Goal: Task Accomplishment & Management: Complete application form

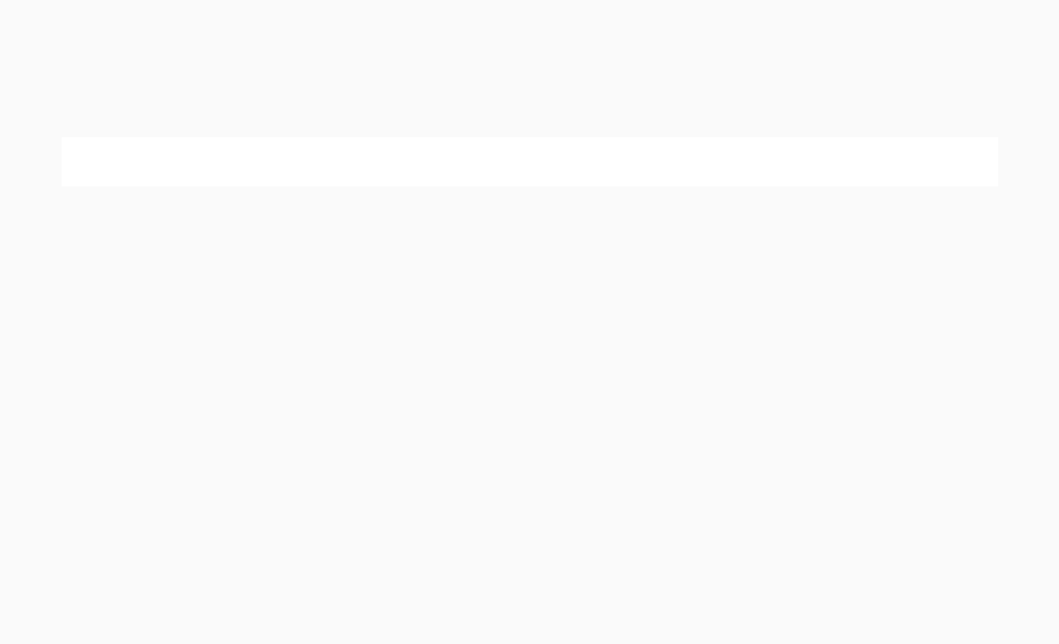
select select "Blended Full Time Learning"
select select "VIC"
select select
select select "[DATE] ([DATE] to [DATE])"
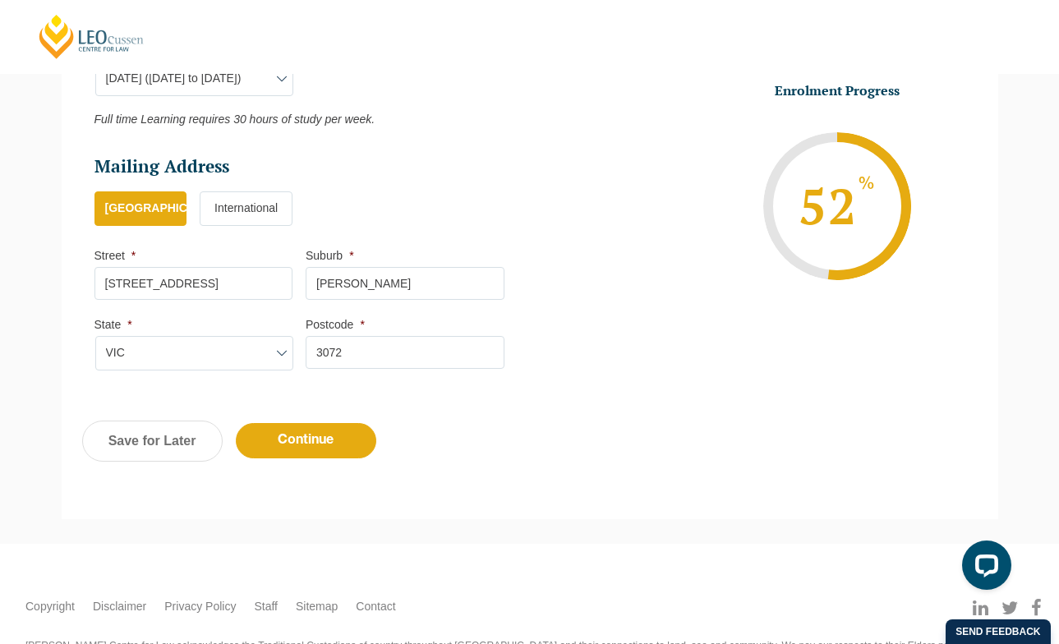
scroll to position [973, 0]
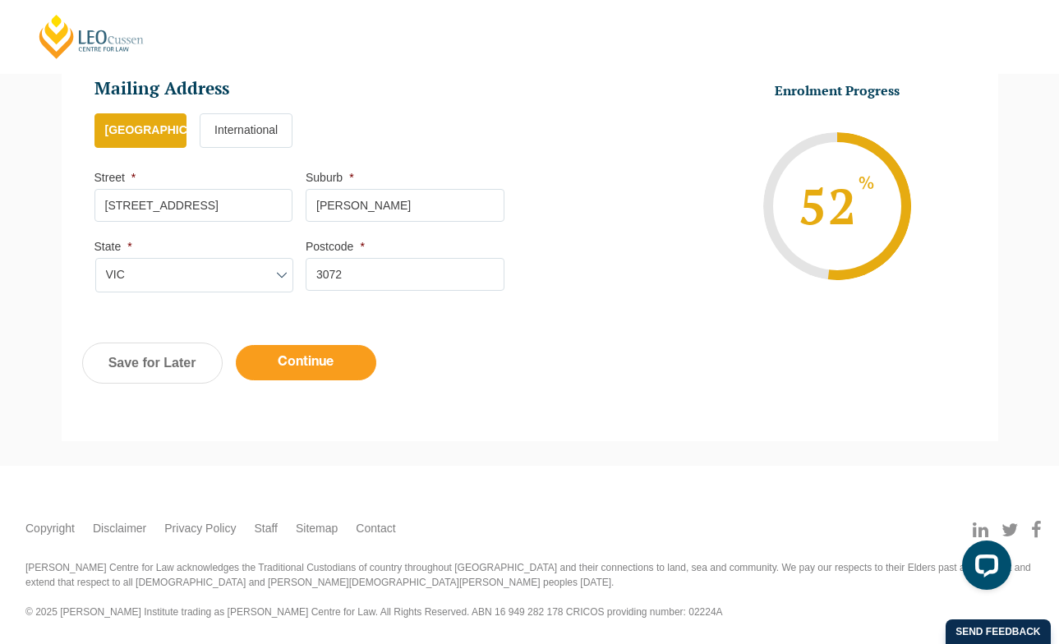
click at [290, 363] on input "Continue" at bounding box center [306, 362] width 141 height 35
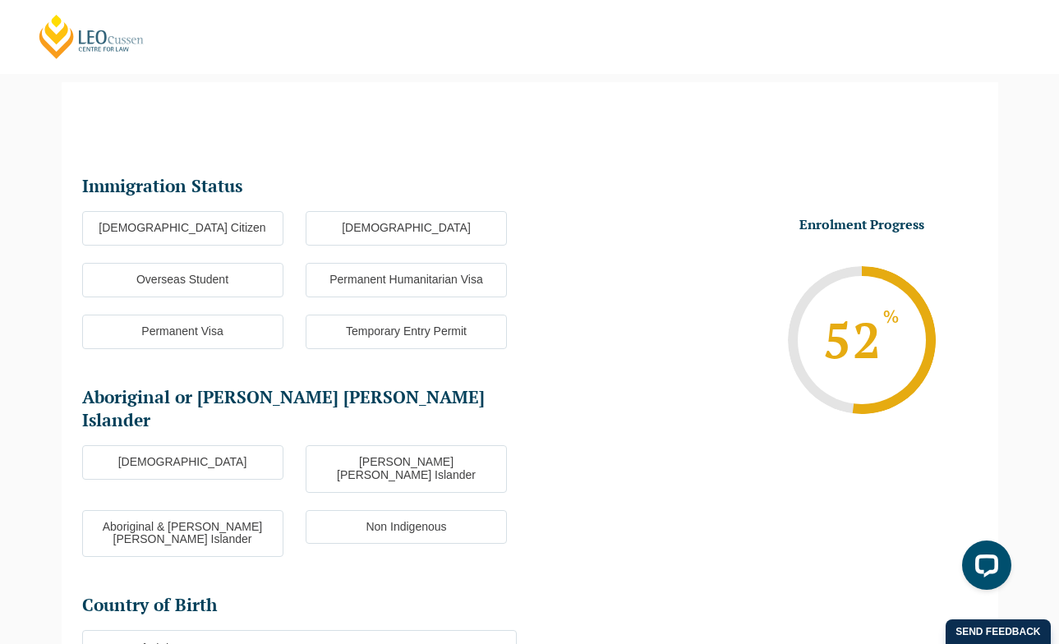
scroll to position [142, 0]
click at [220, 229] on label "[DEMOGRAPHIC_DATA] Citizen" at bounding box center [182, 228] width 201 height 35
click at [0, 0] on input "[DEMOGRAPHIC_DATA] Citizen" at bounding box center [0, 0] width 0 height 0
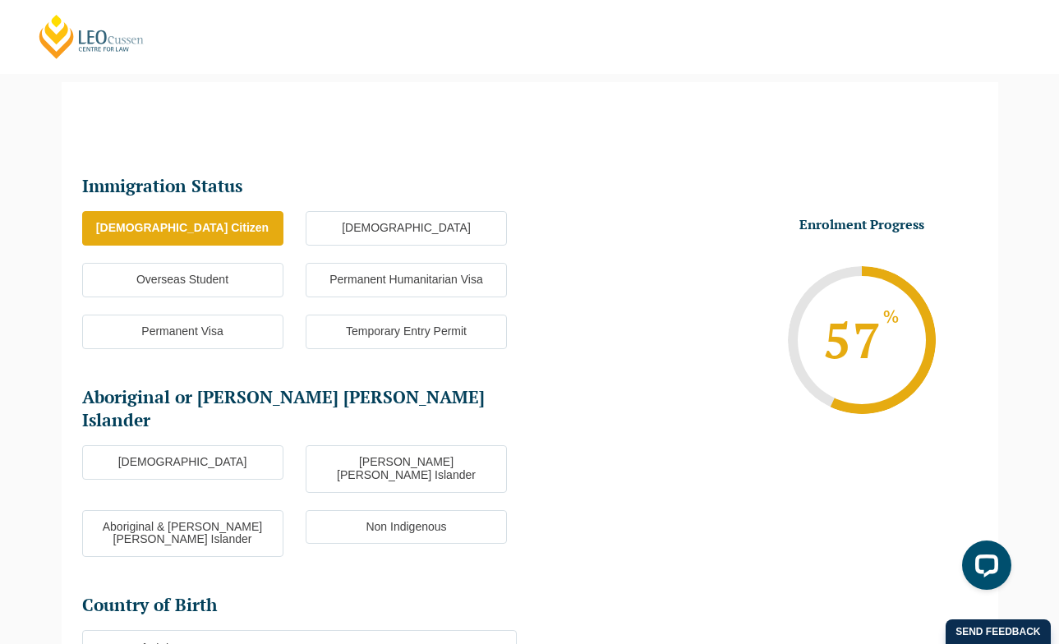
click at [376, 510] on label "Non Indigenous" at bounding box center [406, 527] width 201 height 35
click at [0, 0] on input "Non Indigenous" at bounding box center [0, 0] width 0 height 0
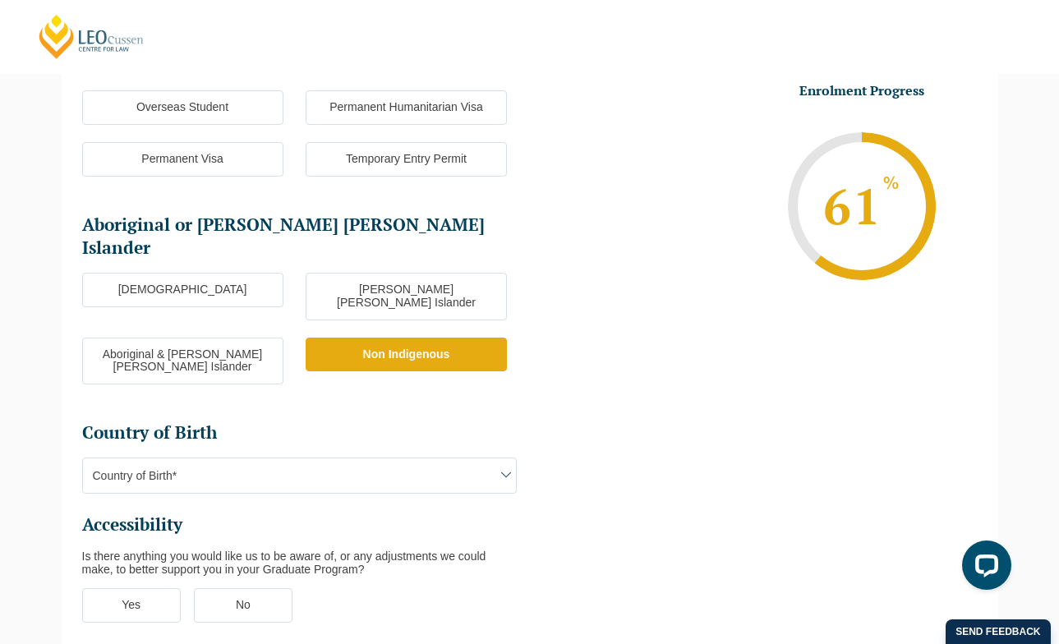
scroll to position [337, 0]
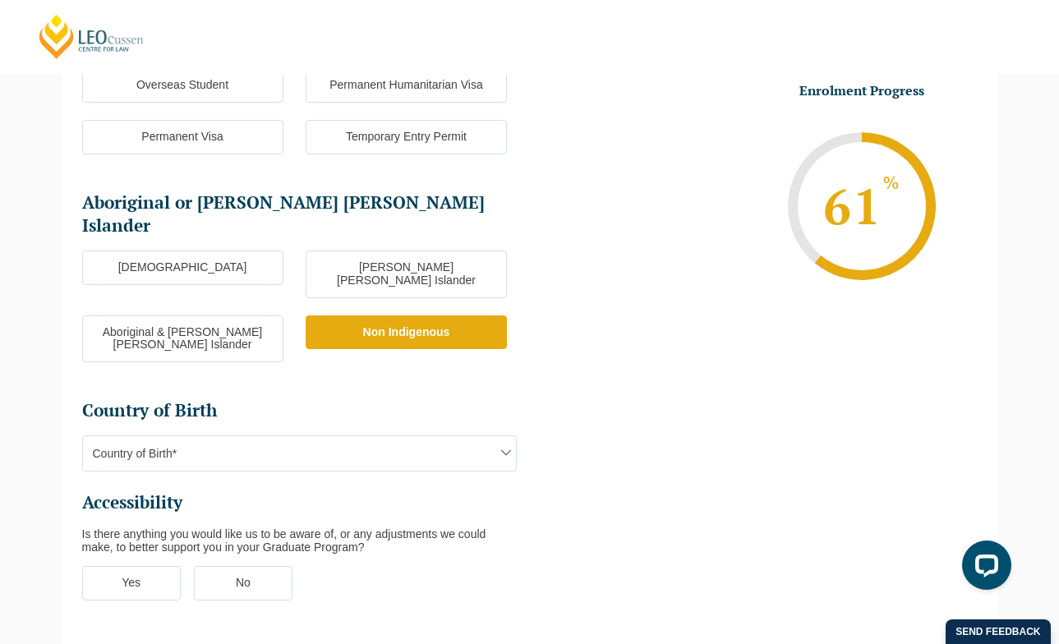
click at [297, 436] on span "Country of Birth*" at bounding box center [299, 453] width 433 height 35
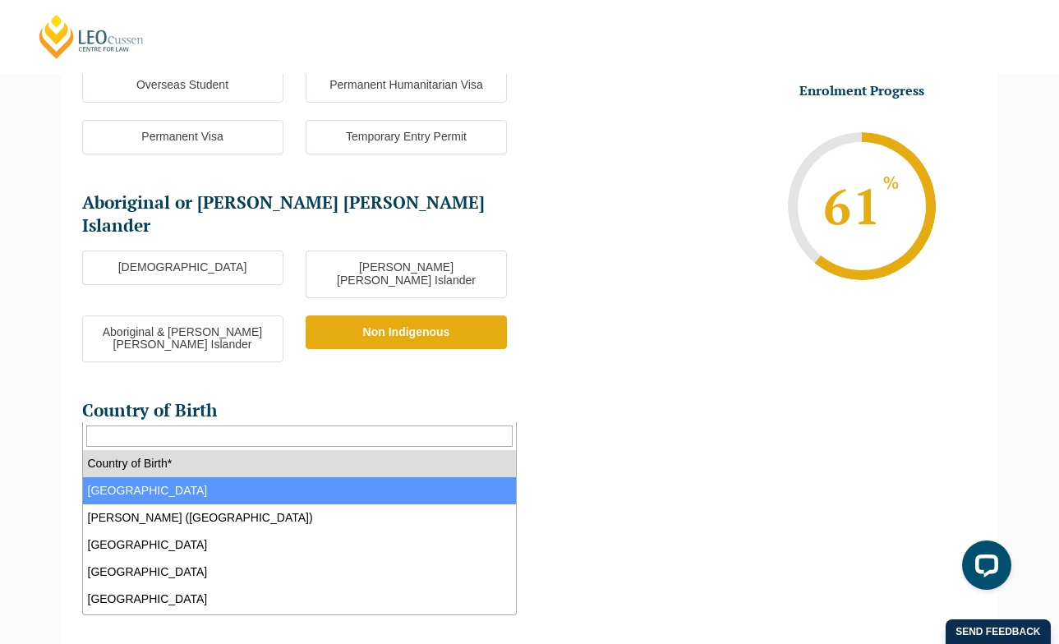
select select "Australia 1101"
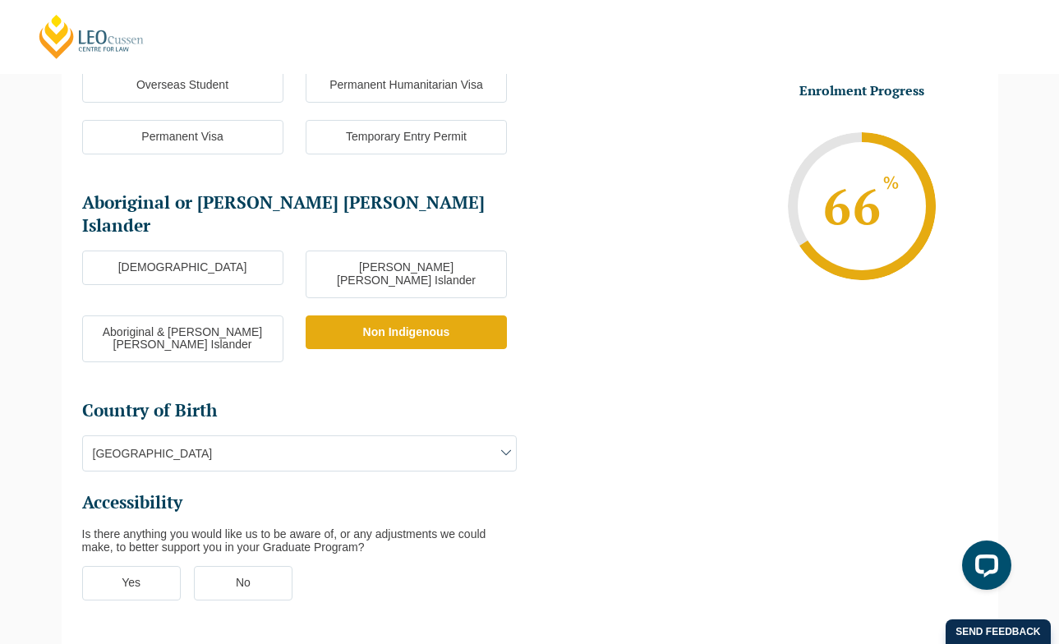
click at [229, 566] on label "No" at bounding box center [243, 583] width 99 height 35
click at [0, 0] on input "No" at bounding box center [0, 0] width 0 height 0
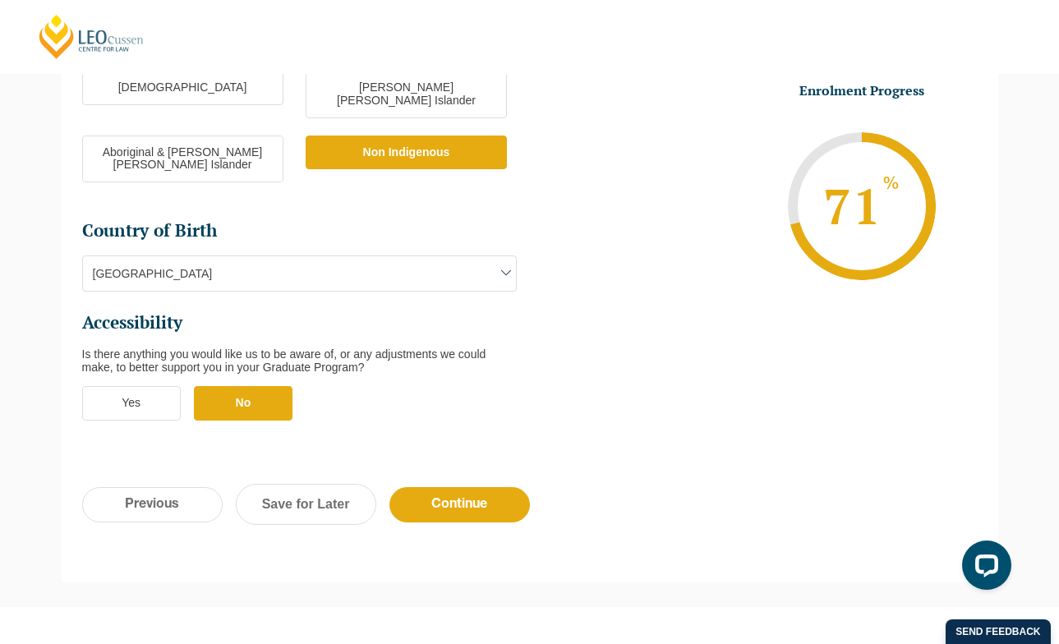
scroll to position [585, 0]
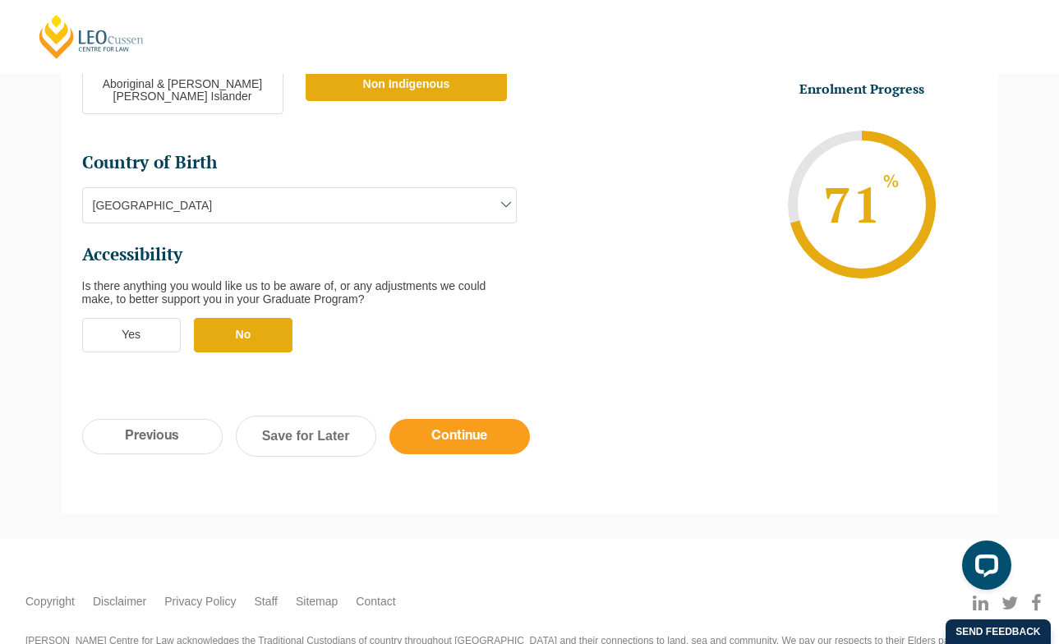
click at [440, 419] on input "Continue" at bounding box center [460, 436] width 141 height 35
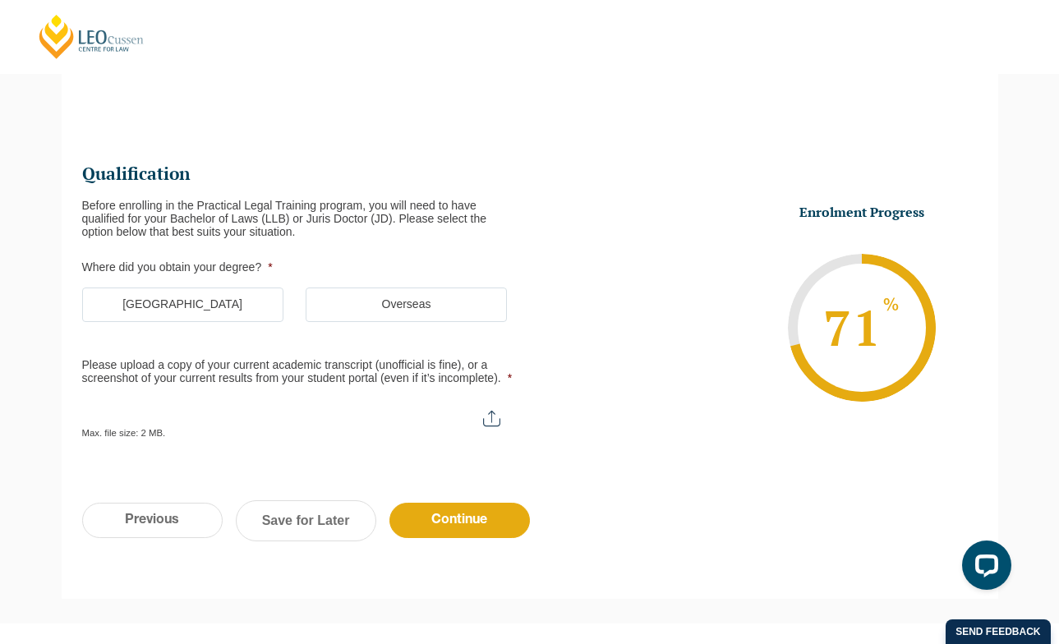
scroll to position [142, 0]
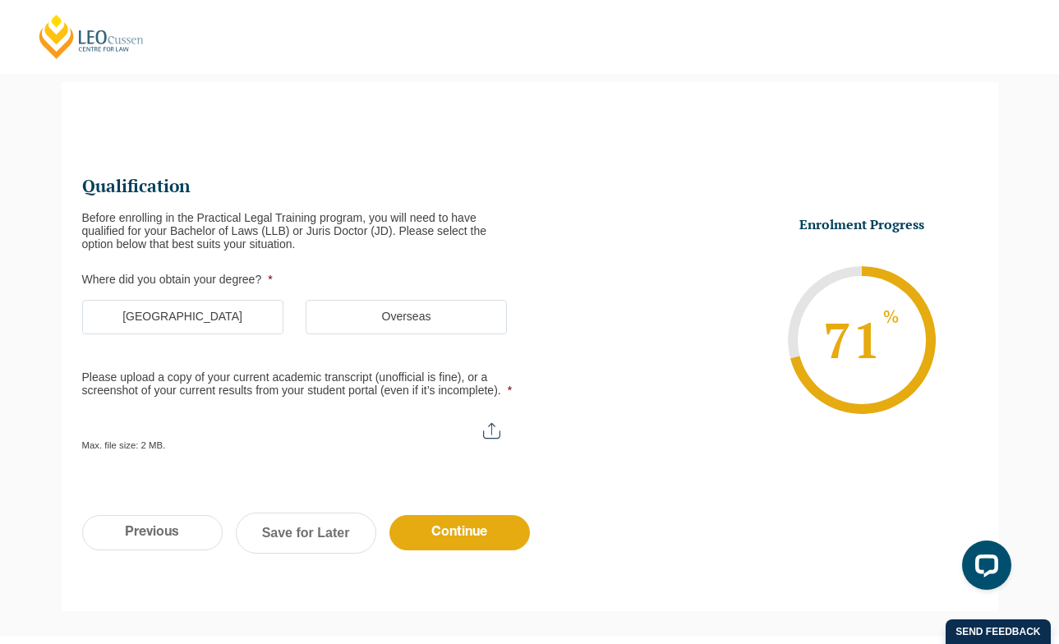
click at [265, 310] on label "[GEOGRAPHIC_DATA]" at bounding box center [182, 317] width 201 height 35
click at [0, 0] on input "[GEOGRAPHIC_DATA]" at bounding box center [0, 0] width 0 height 0
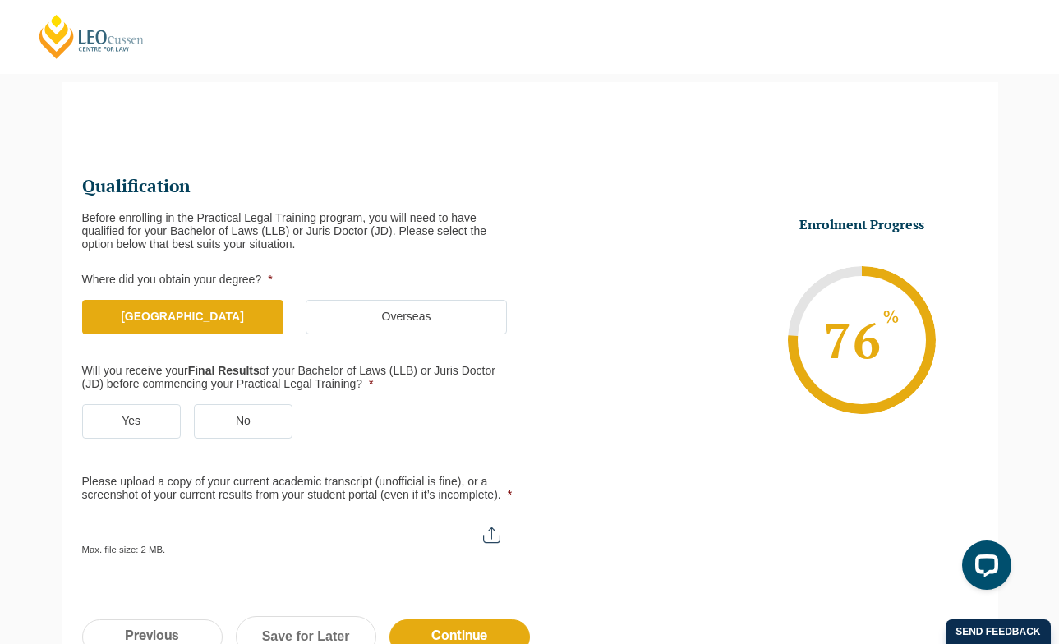
click at [146, 416] on label "Yes" at bounding box center [131, 421] width 99 height 35
click at [0, 0] on input "Yes" at bounding box center [0, 0] width 0 height 0
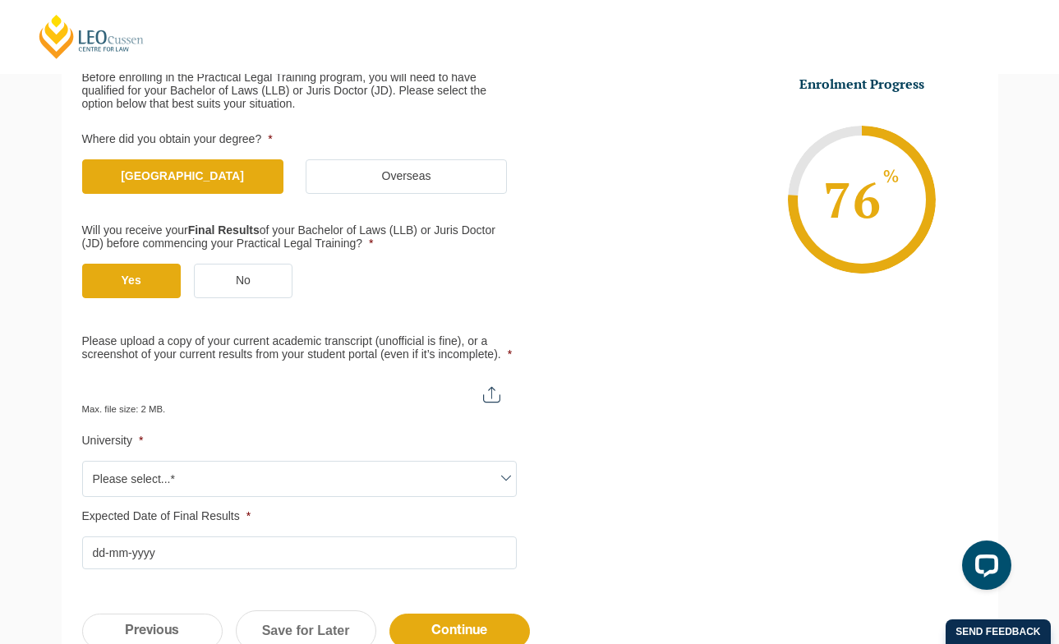
scroll to position [298, 0]
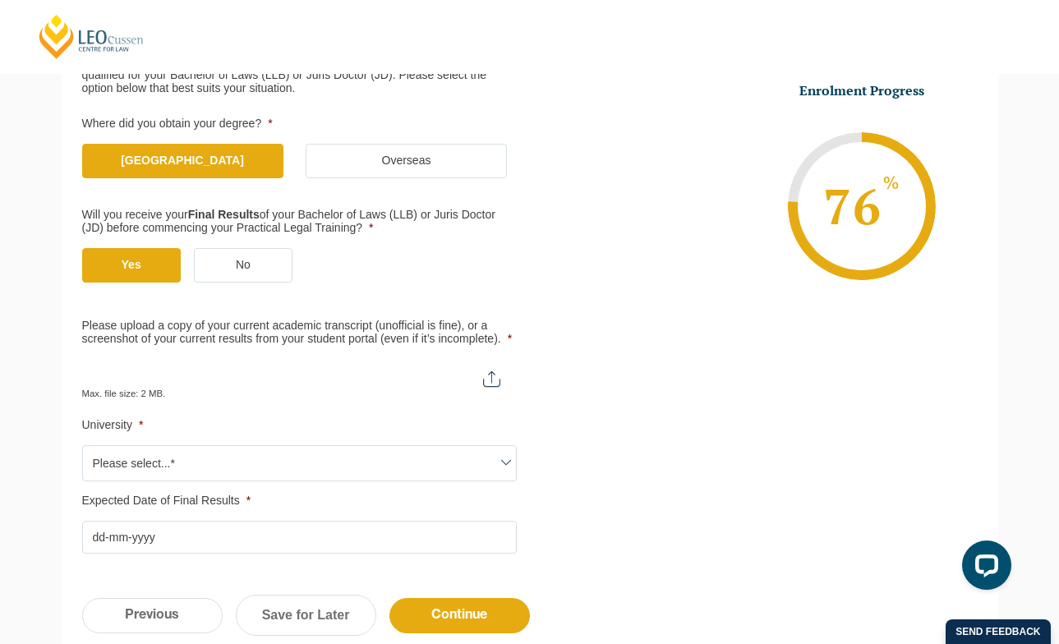
click at [188, 383] on input "Please upload a copy of your current academic transcript (unofficial is fine), …" at bounding box center [299, 373] width 435 height 28
type input "C:\fakepath\Academic Transcript.pdf"
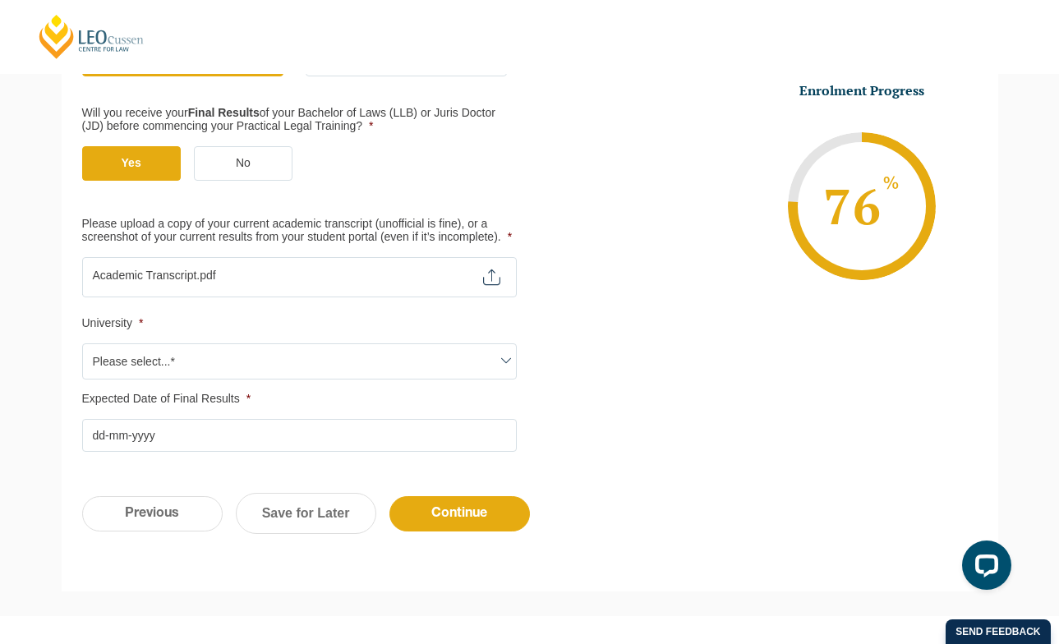
scroll to position [401, 0]
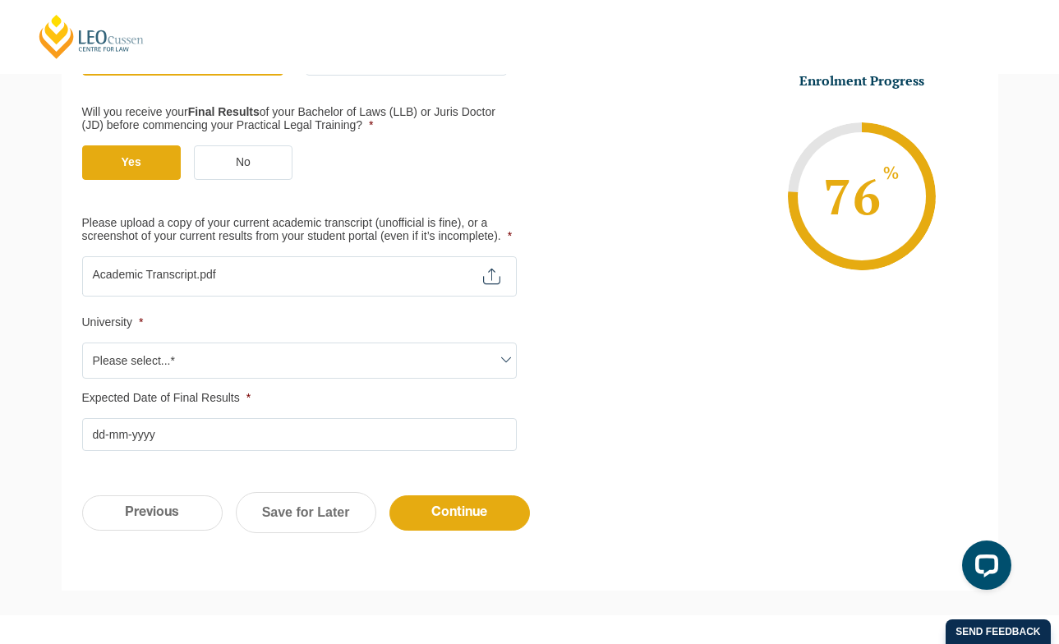
click at [344, 349] on span "Please select...*" at bounding box center [299, 361] width 433 height 35
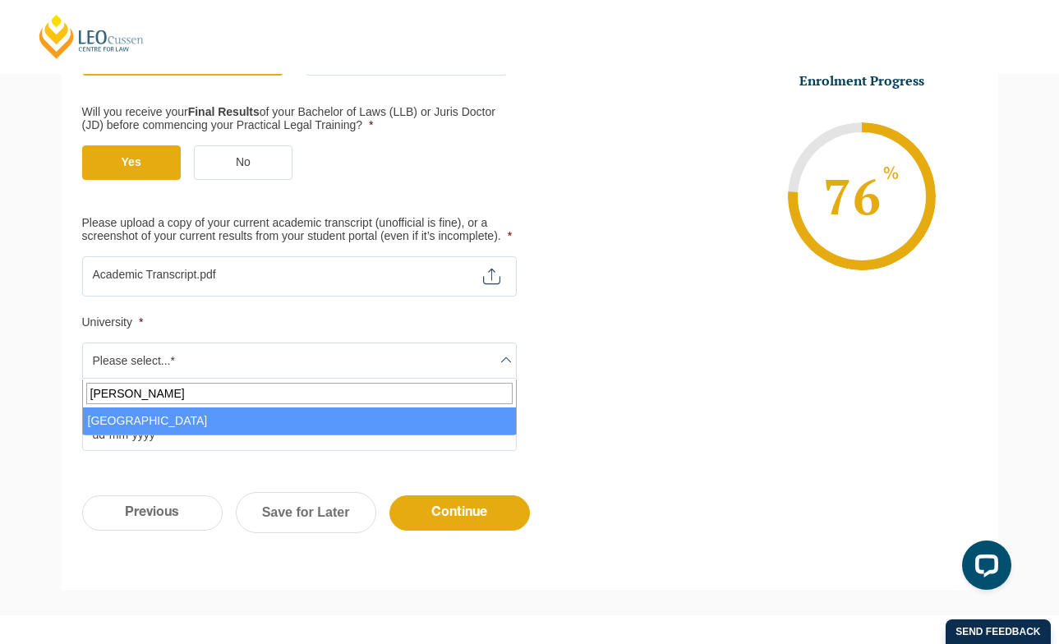
type input "[PERSON_NAME]"
select select "[GEOGRAPHIC_DATA]"
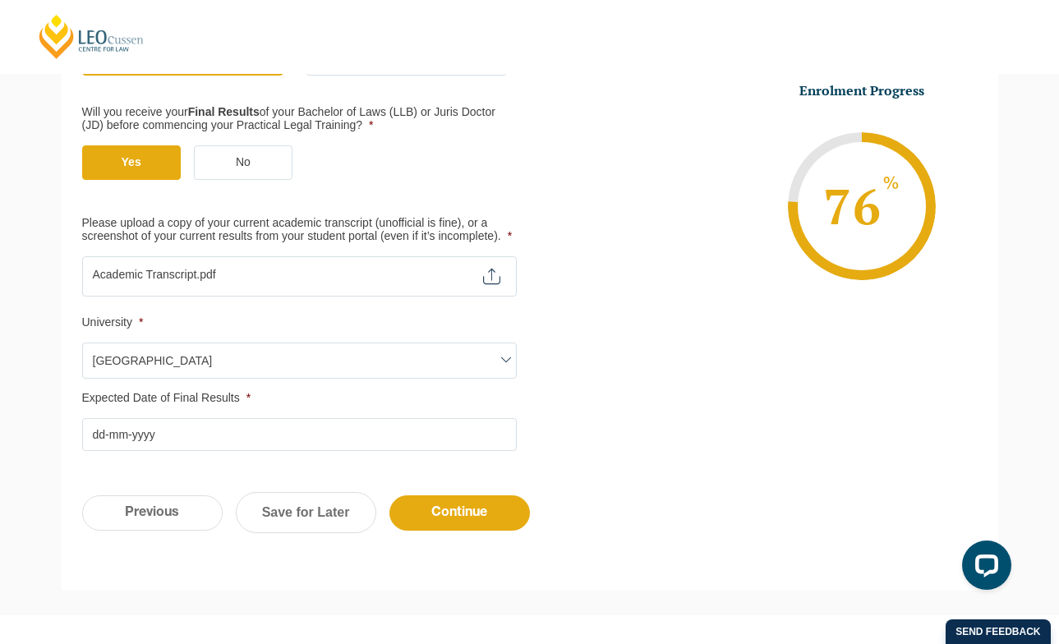
click at [218, 430] on input "Expected Date of Final Results *" at bounding box center [299, 434] width 435 height 33
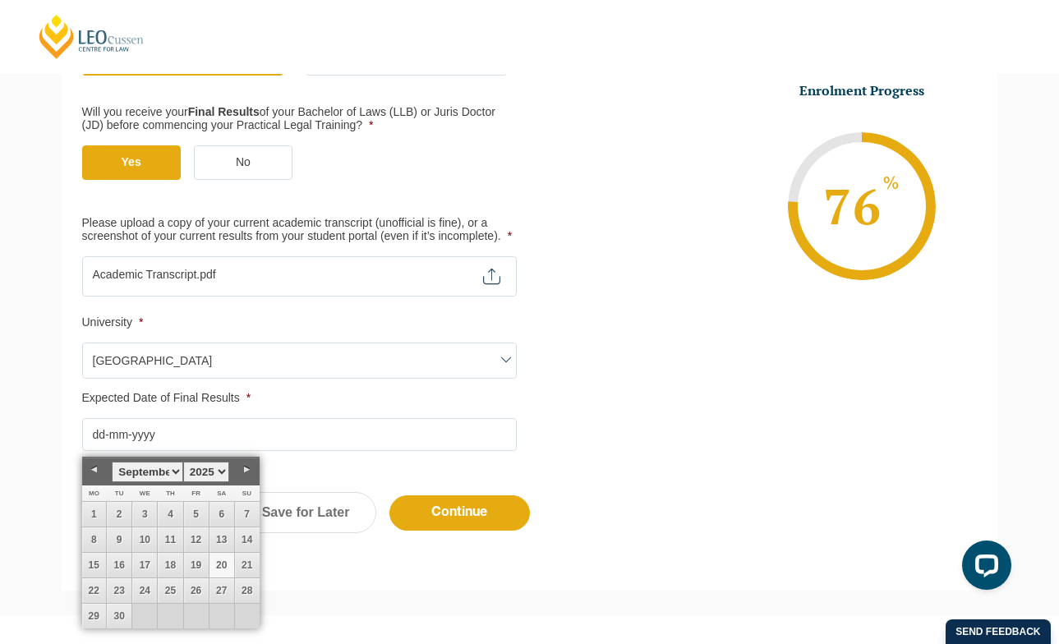
click at [164, 467] on select "January February March April May June July August September October November De…" at bounding box center [147, 472] width 71 height 21
click at [144, 516] on link "3" at bounding box center [144, 514] width 25 height 25
type input "[DATE]"
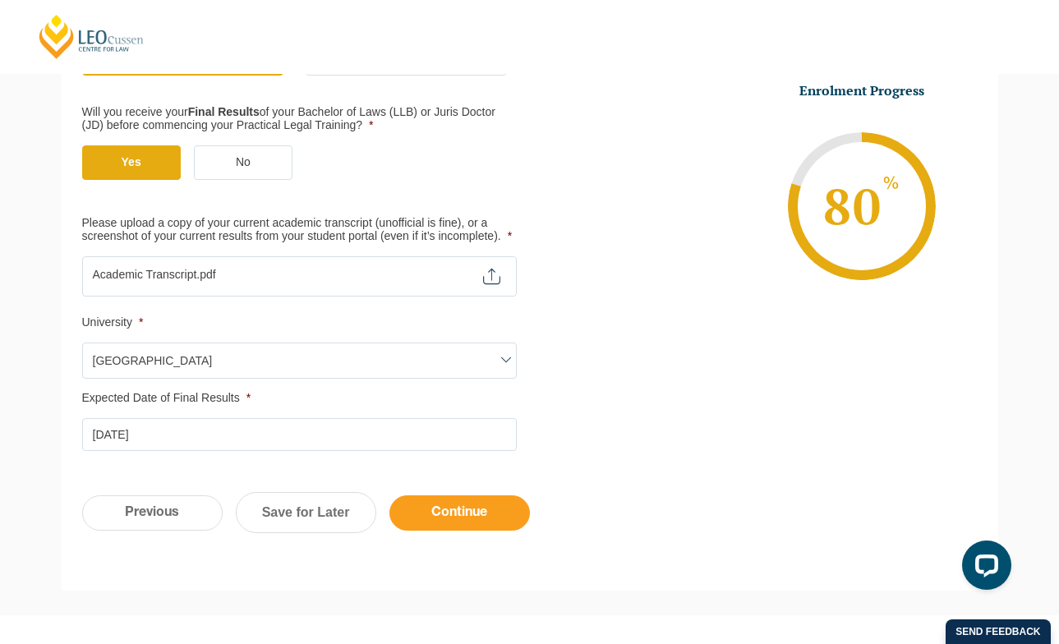
click at [498, 520] on input "Continue" at bounding box center [460, 513] width 141 height 35
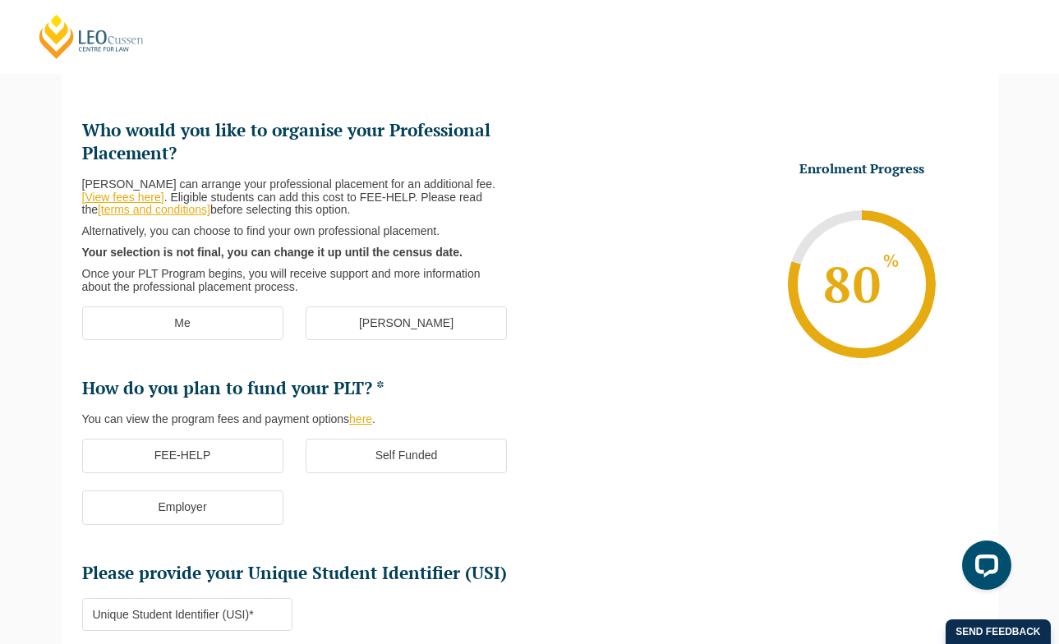
scroll to position [142, 0]
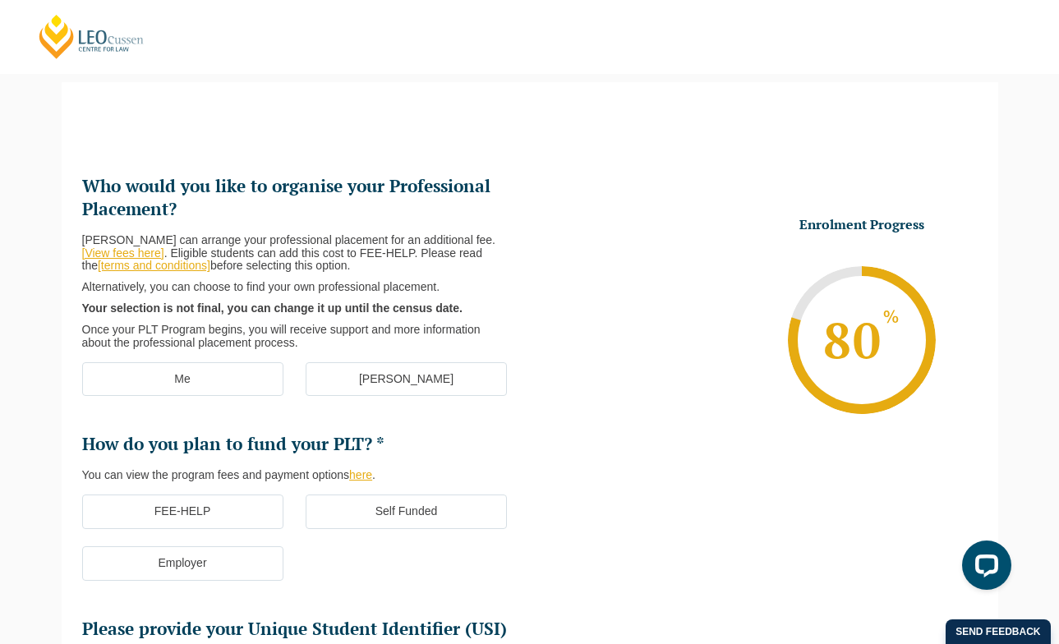
click at [409, 380] on label "[PERSON_NAME]" at bounding box center [406, 379] width 201 height 35
click at [0, 0] on input "[PERSON_NAME]" at bounding box center [0, 0] width 0 height 0
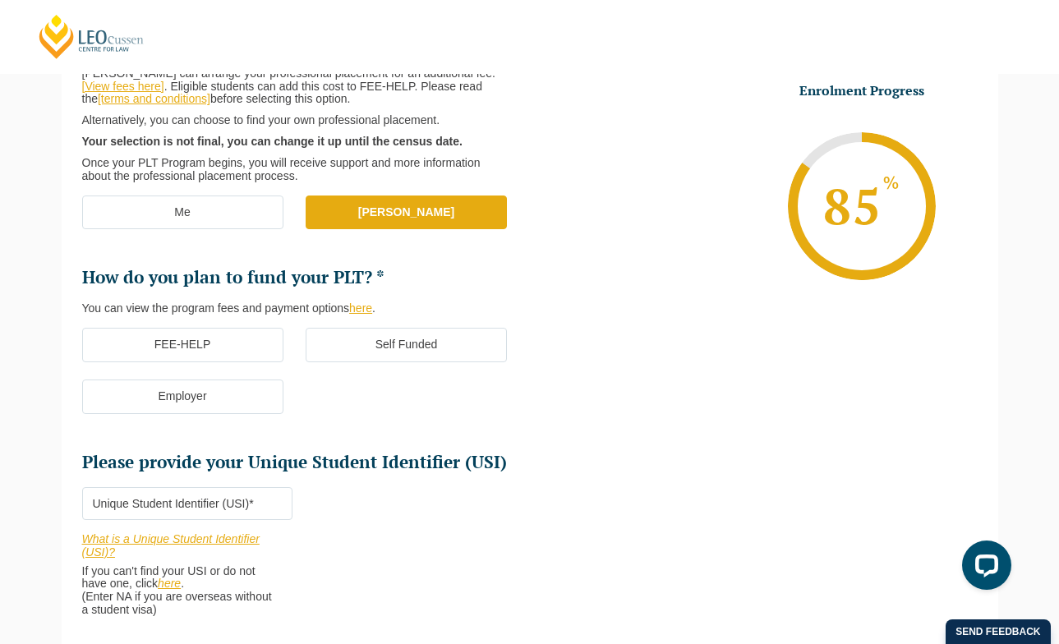
scroll to position [322, 0]
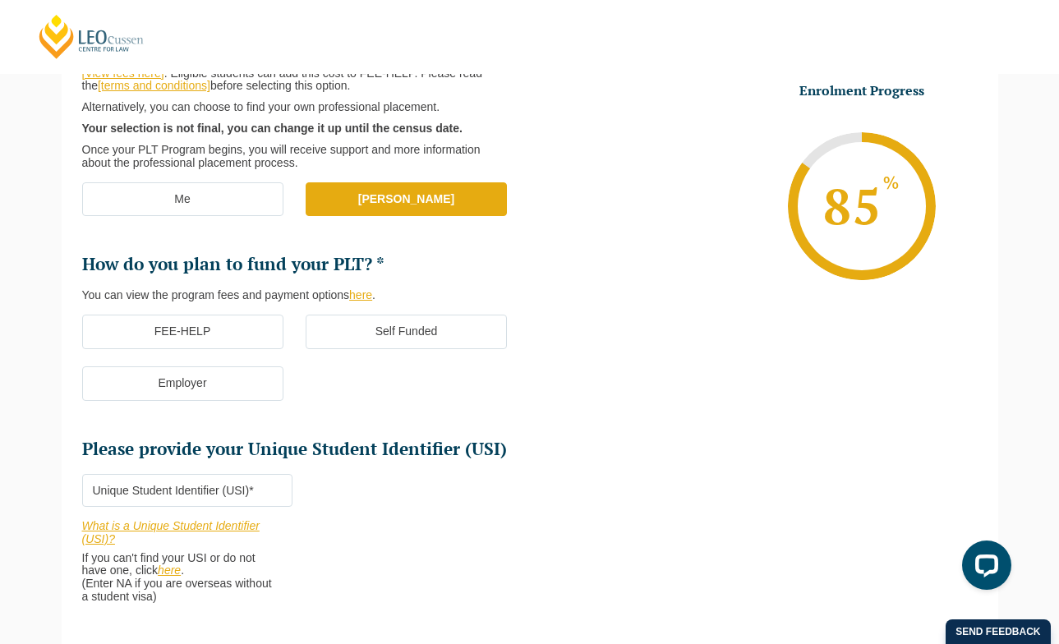
click at [350, 323] on label "Self Funded" at bounding box center [406, 332] width 201 height 35
click at [0, 0] on input "Self Funded" at bounding box center [0, 0] width 0 height 0
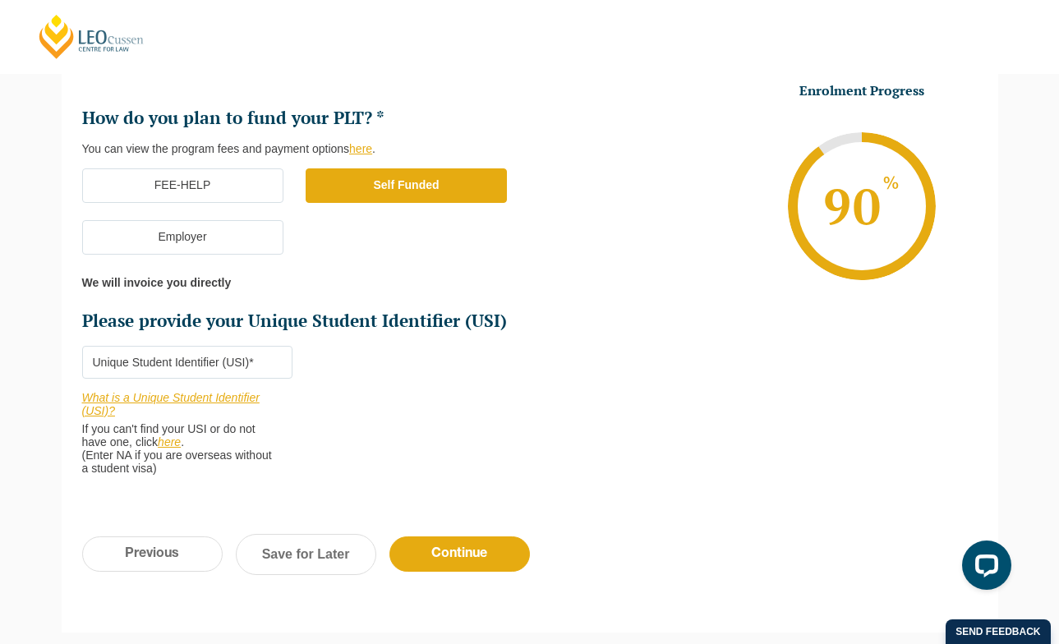
scroll to position [476, 0]
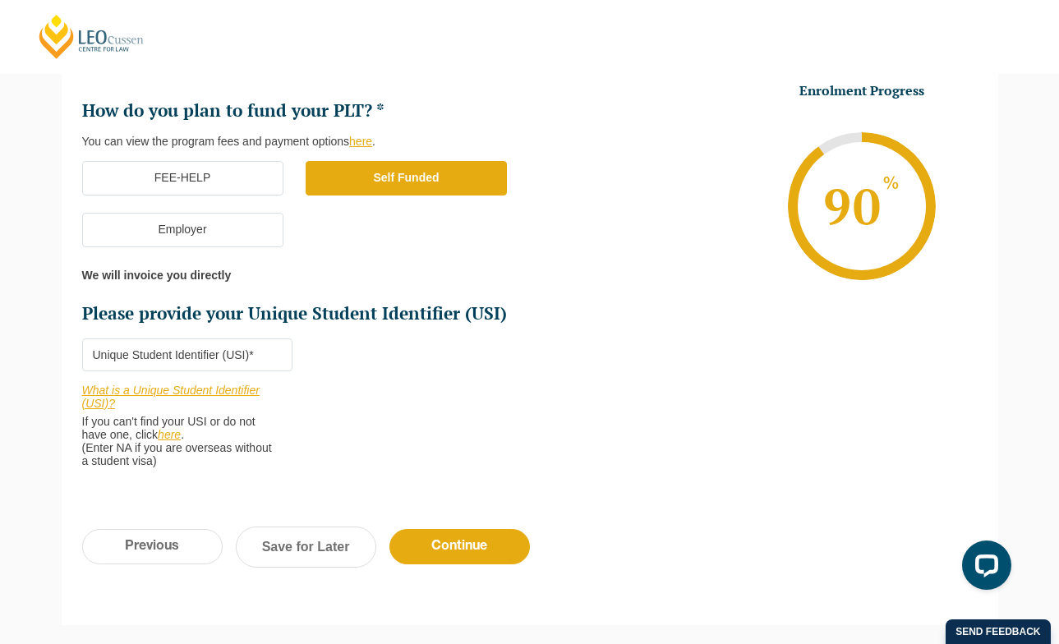
click at [236, 356] on input "Please provide your Unique Student Identifier (USI) *" at bounding box center [187, 355] width 211 height 33
click at [172, 437] on link "here" at bounding box center [169, 434] width 23 height 13
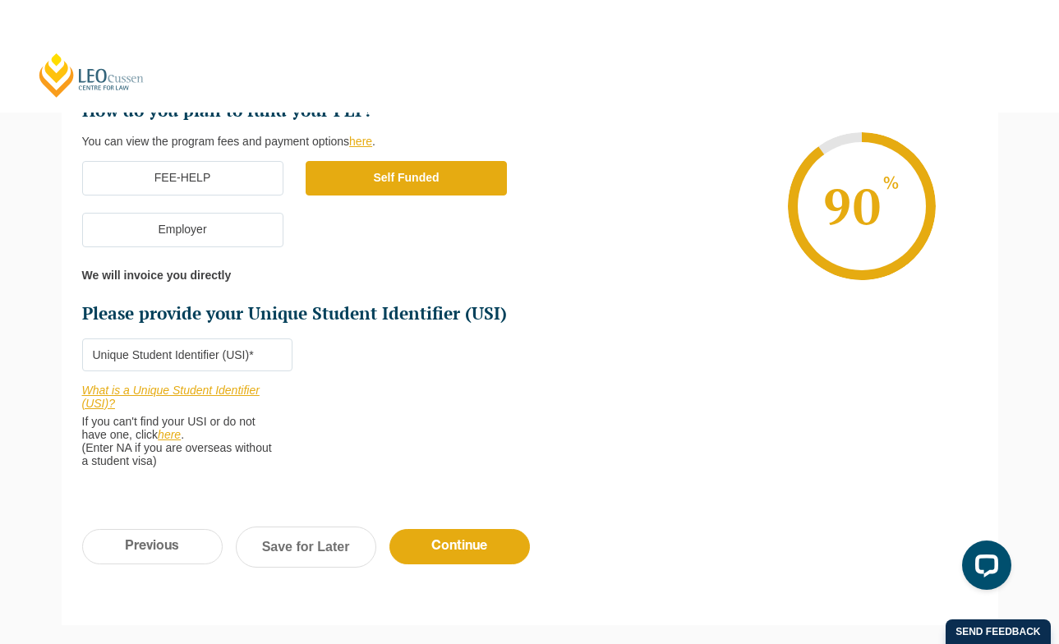
click at [217, 350] on input "Please provide your Unique Student Identifier (USI) *" at bounding box center [187, 355] width 211 height 33
type input "7T9NZJ4U3E"
click at [426, 547] on input "Continue" at bounding box center [460, 546] width 141 height 35
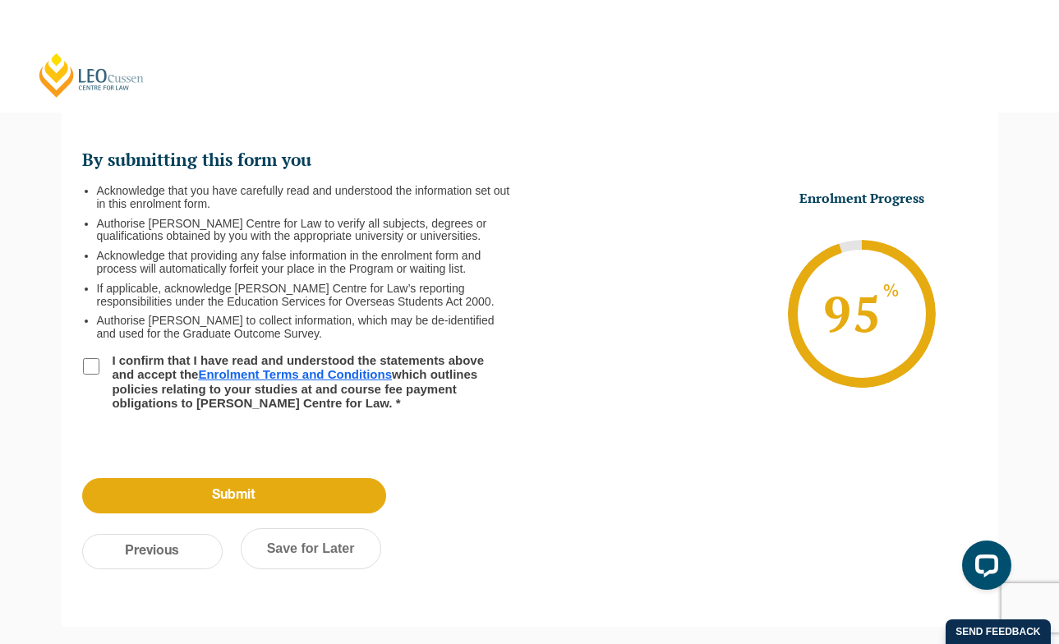
scroll to position [142, 0]
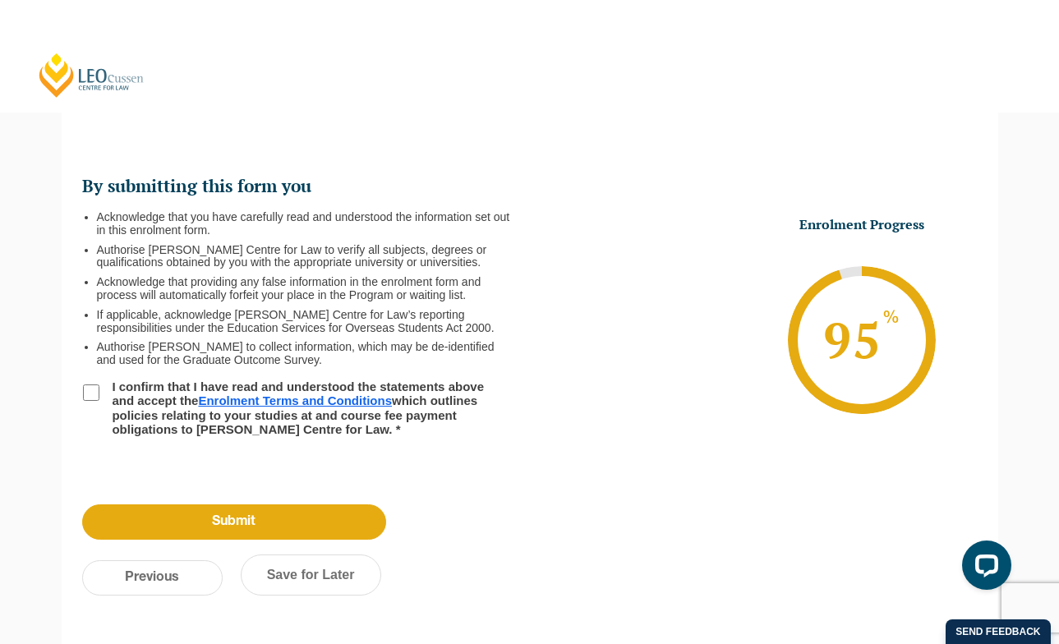
click at [99, 391] on li "I confirm that I have read and understood the statements above and accept the E…" at bounding box center [306, 408] width 448 height 57
click at [87, 390] on input "I confirm that I have read and understood the statements above and accept the E…" at bounding box center [91, 393] width 16 height 16
checkbox input "true"
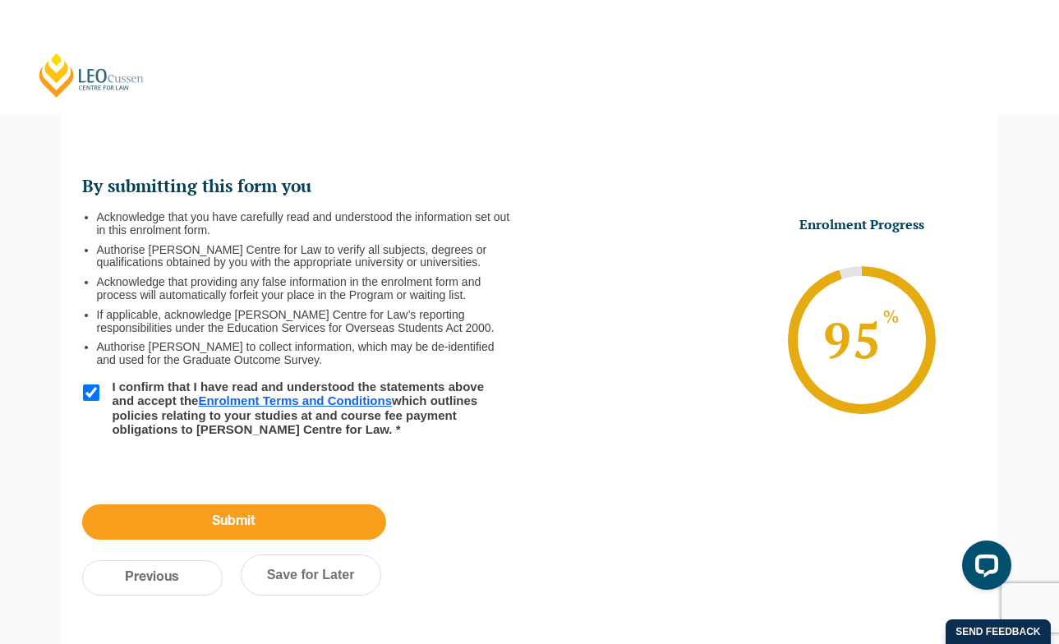
click at [314, 534] on input "Submit" at bounding box center [234, 522] width 304 height 35
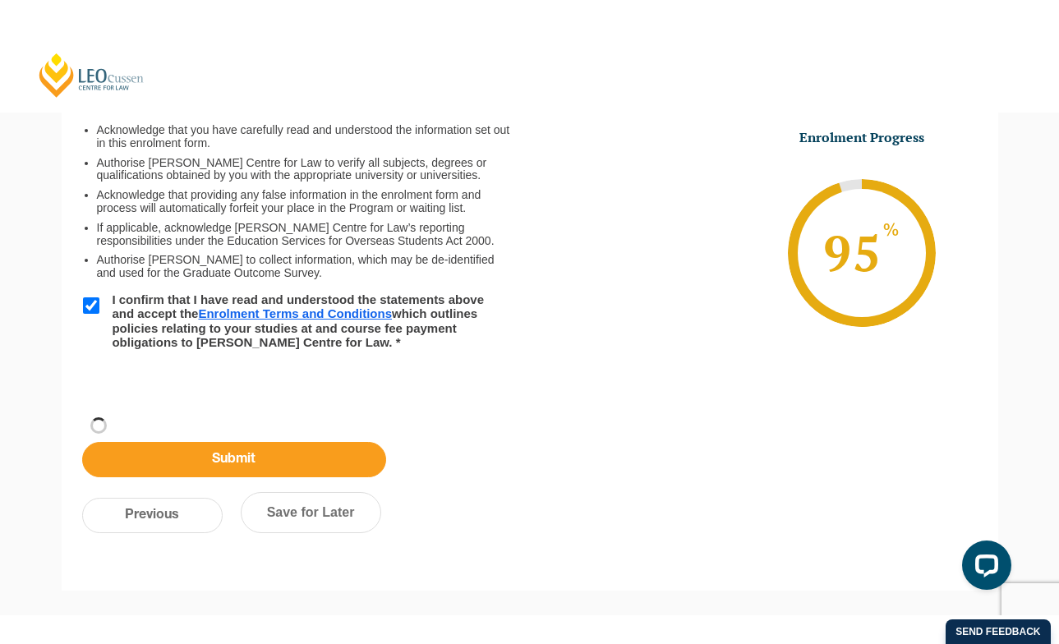
scroll to position [55, 0]
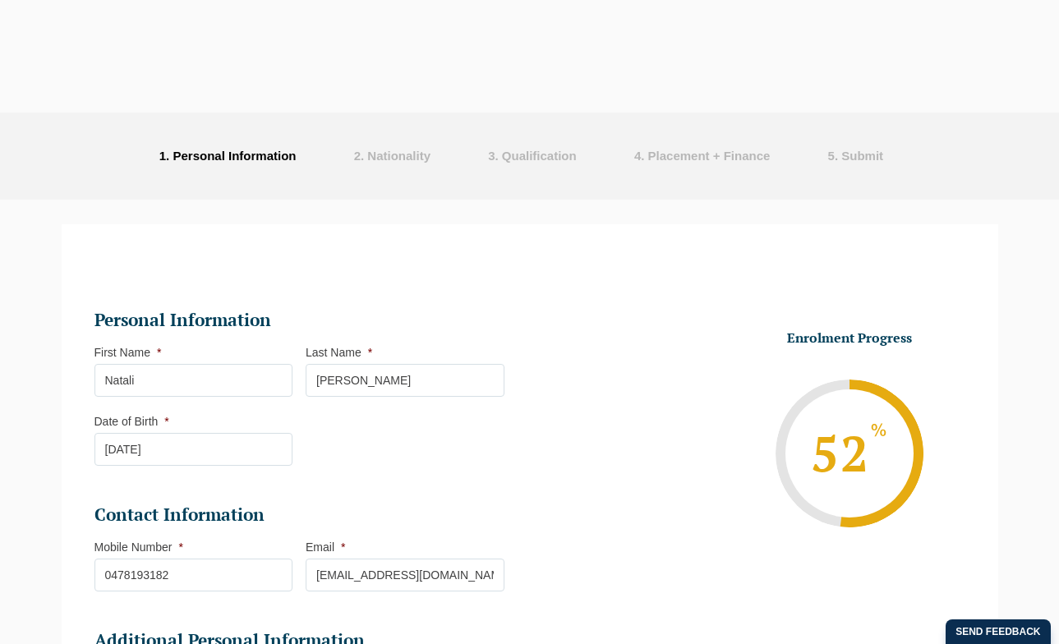
select select "Blended Full Time Learning"
select select "VIC"
select select
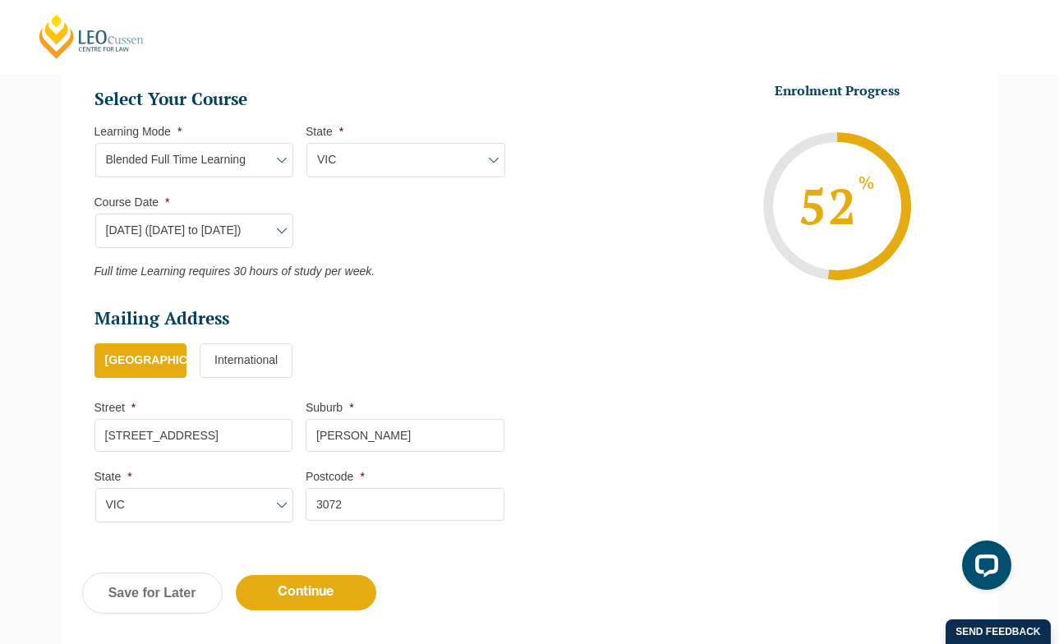
scroll to position [733, 0]
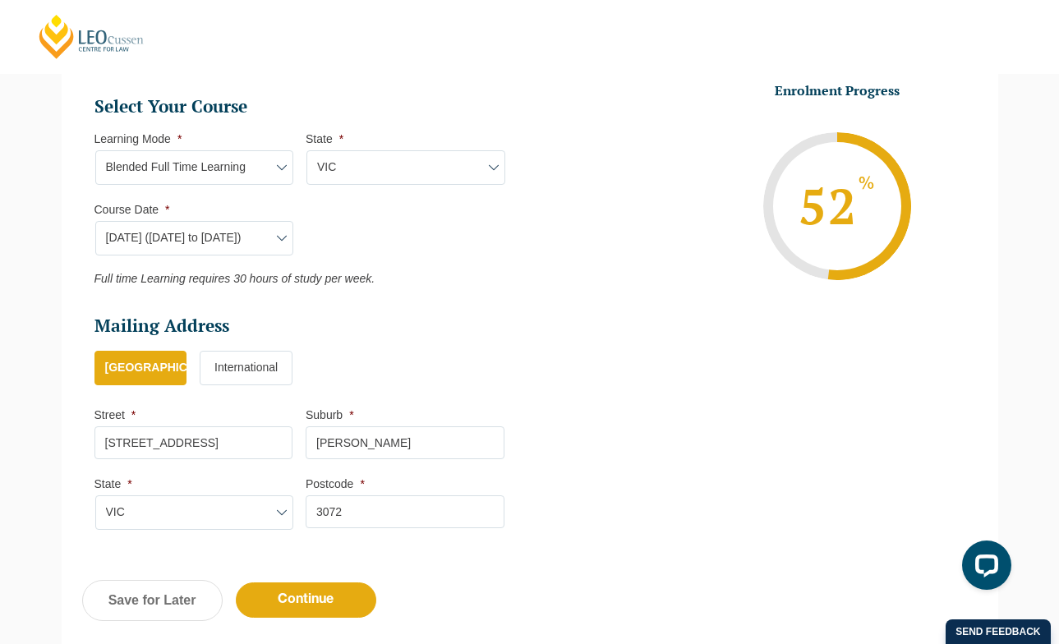
click at [165, 238] on select "Course Date* December 2025 (08-Dec-2025 to 16-May-2026) January 2026 (27-Jan-20…" at bounding box center [194, 238] width 199 height 35
select select "December 2025 (08-Dec-2025 to 16-May-2026)"
click at [95, 223] on select "Course Date* December 2025 (08-Dec-2025 to 16-May-2026) January 2026 (27-Jan-20…" at bounding box center [194, 238] width 199 height 35
type input "Intake 11 December 2025 FT"
select select "VIC PLT (DEC) 2025 Full Time Blended"
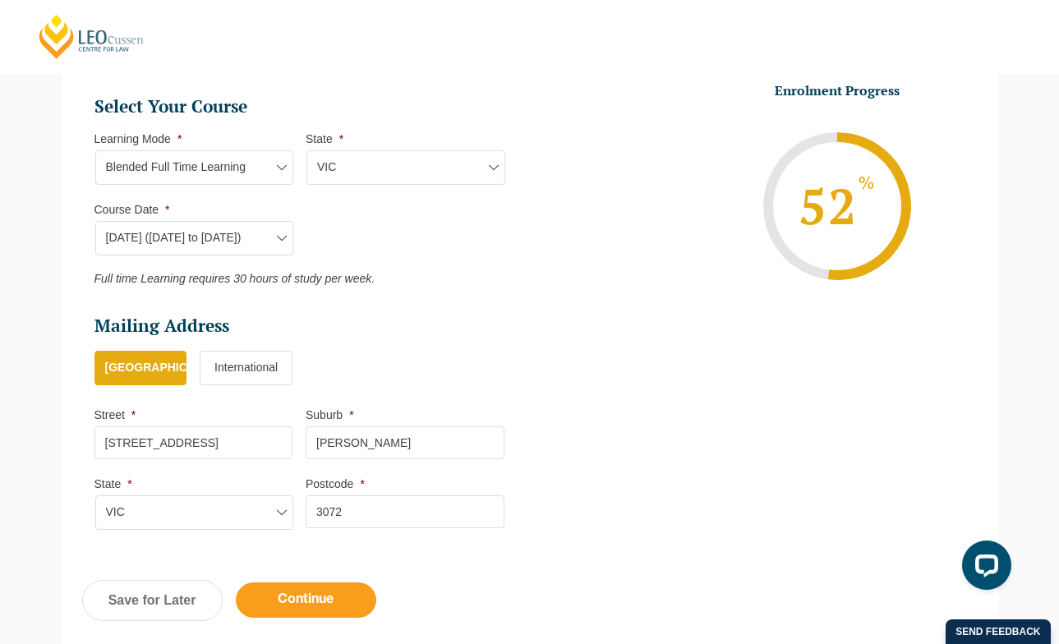
click at [312, 598] on input "Continue" at bounding box center [306, 600] width 141 height 35
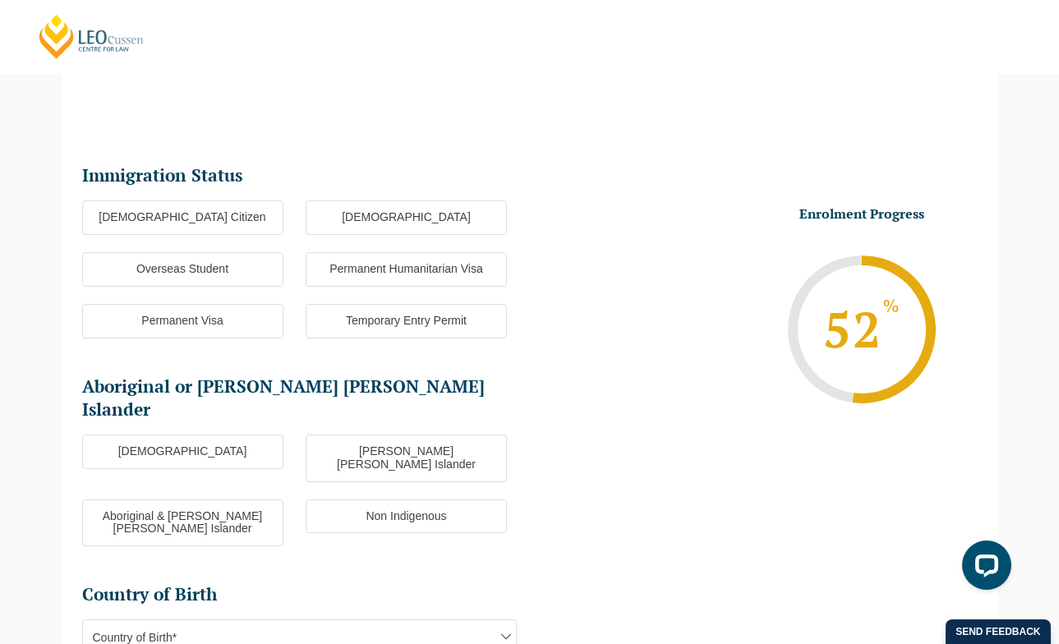
scroll to position [142, 0]
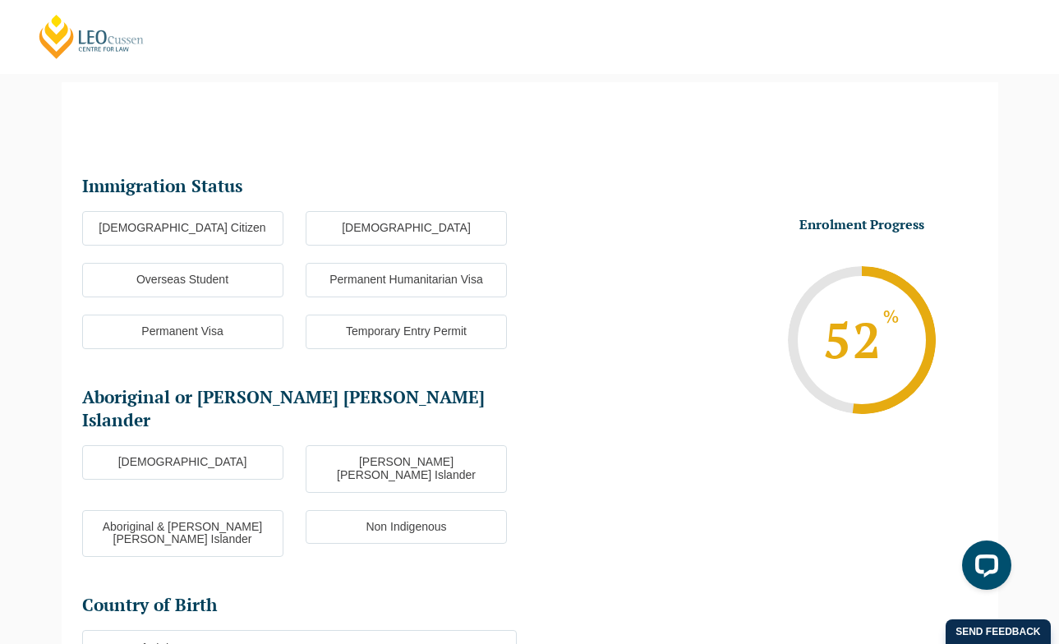
click at [215, 251] on ul "Australian Citizen New Zealand Citizen Overseas Student Permanent Humanitarian …" at bounding box center [306, 288] width 448 height 155
click at [216, 240] on label "[DEMOGRAPHIC_DATA] Citizen" at bounding box center [182, 228] width 201 height 35
click at [0, 0] on input "[DEMOGRAPHIC_DATA] Citizen" at bounding box center [0, 0] width 0 height 0
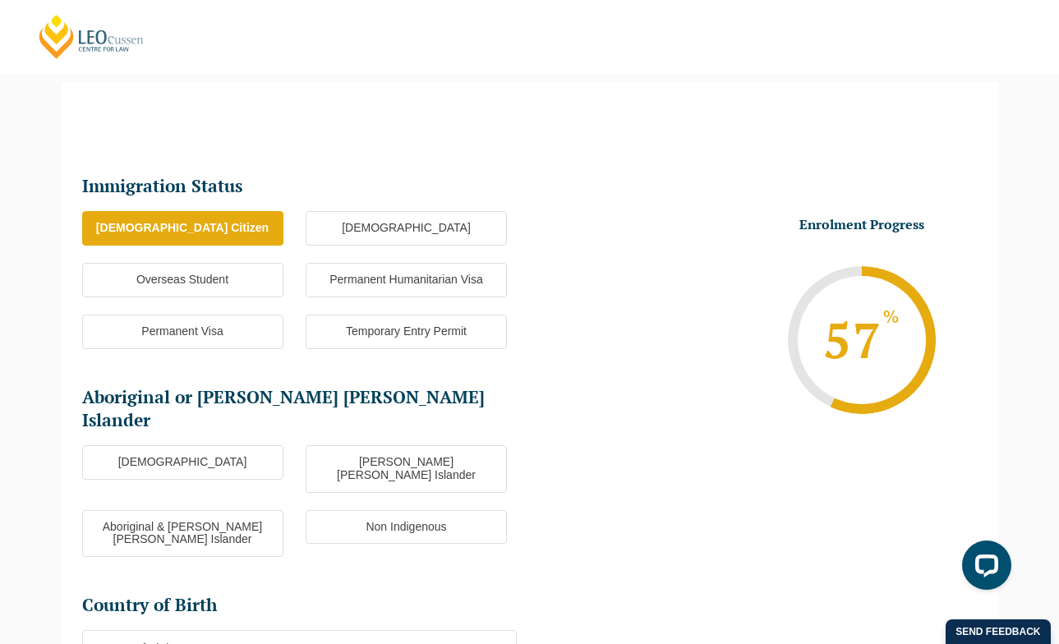
click at [352, 510] on label "Non Indigenous" at bounding box center [406, 527] width 201 height 35
click at [0, 0] on input "Non Indigenous" at bounding box center [0, 0] width 0 height 0
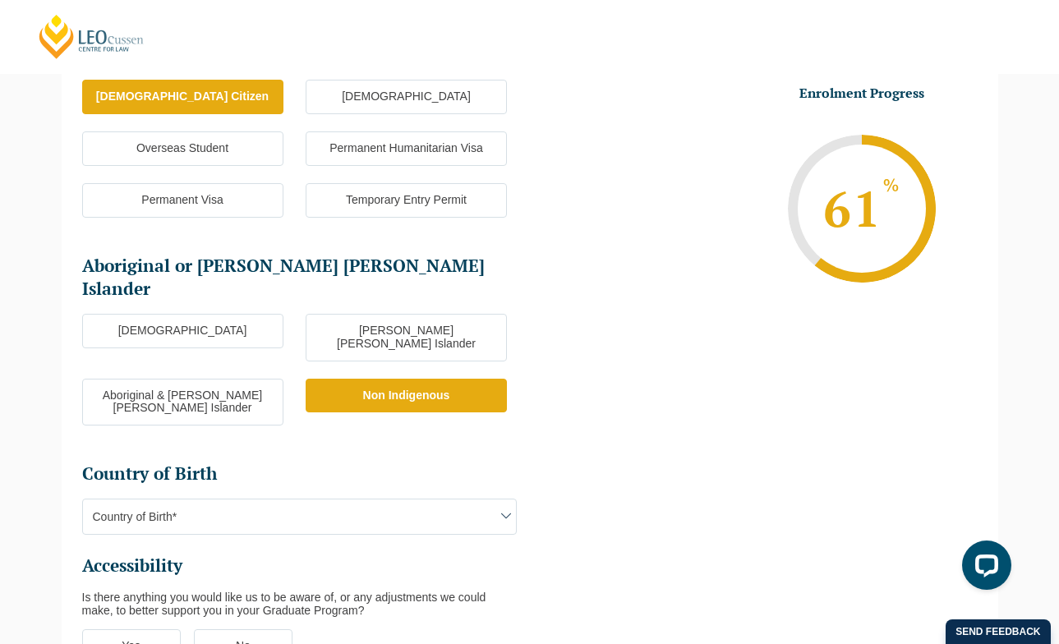
scroll to position [330, 0]
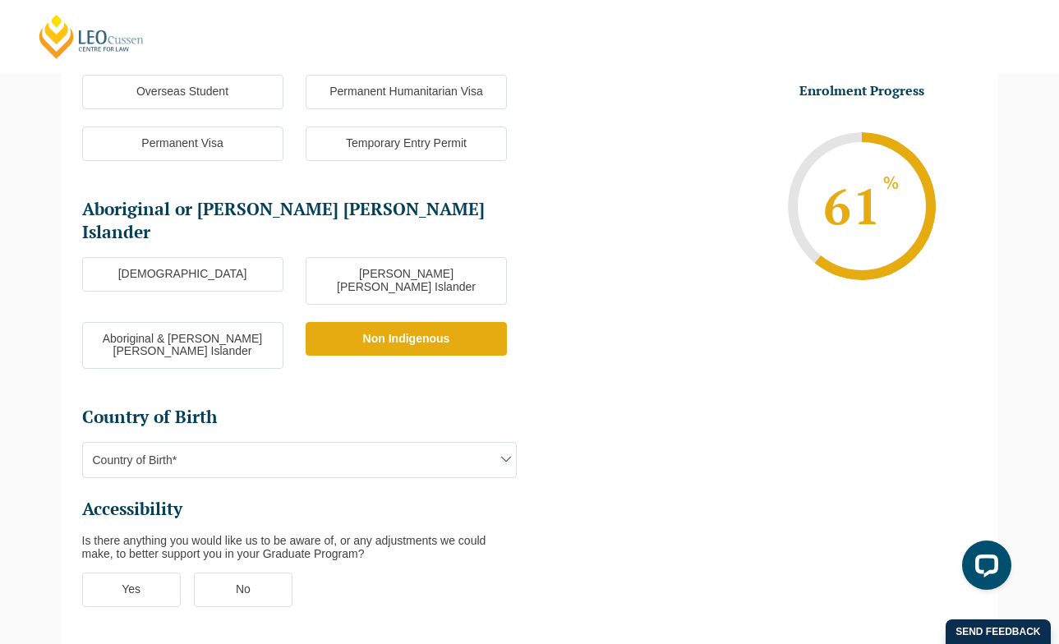
click at [260, 443] on span "Country of Birth*" at bounding box center [299, 460] width 433 height 35
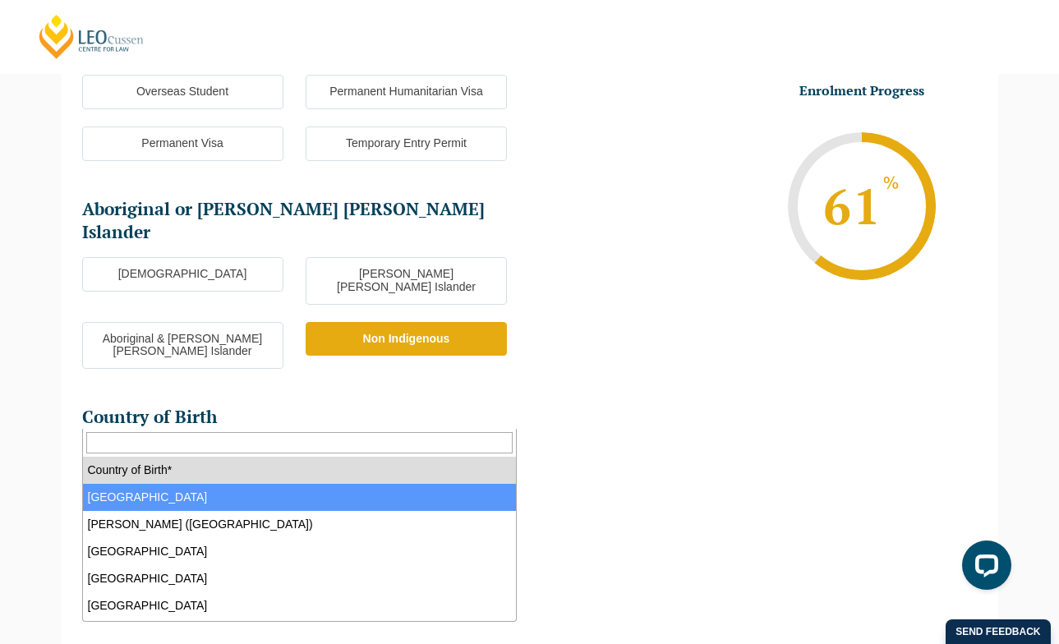
select select "Australia 1101"
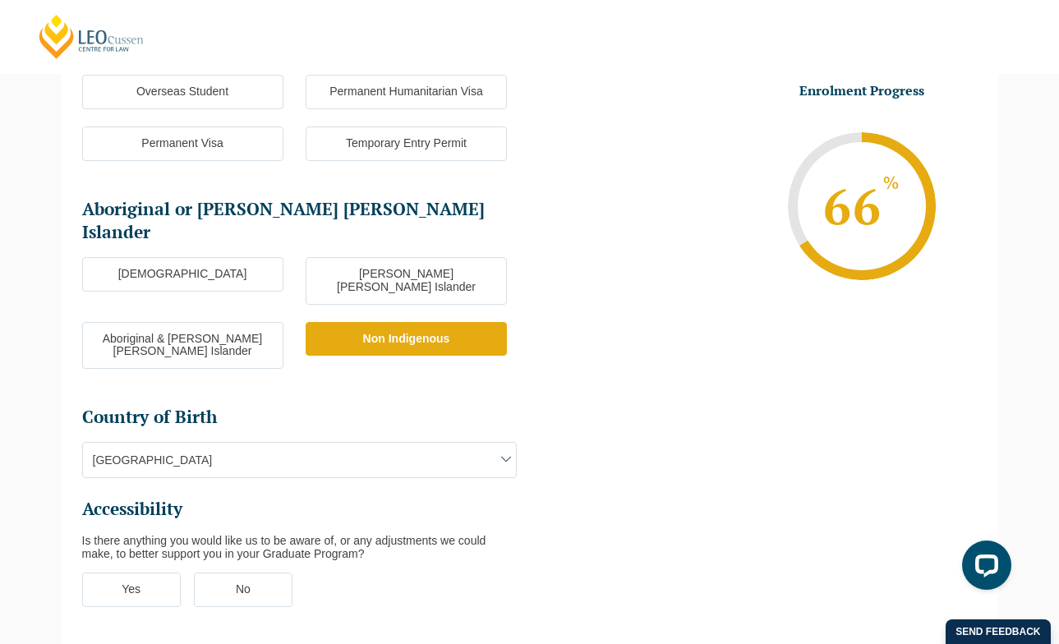
click at [212, 573] on label "No" at bounding box center [243, 590] width 99 height 35
click at [0, 0] on input "No" at bounding box center [0, 0] width 0 height 0
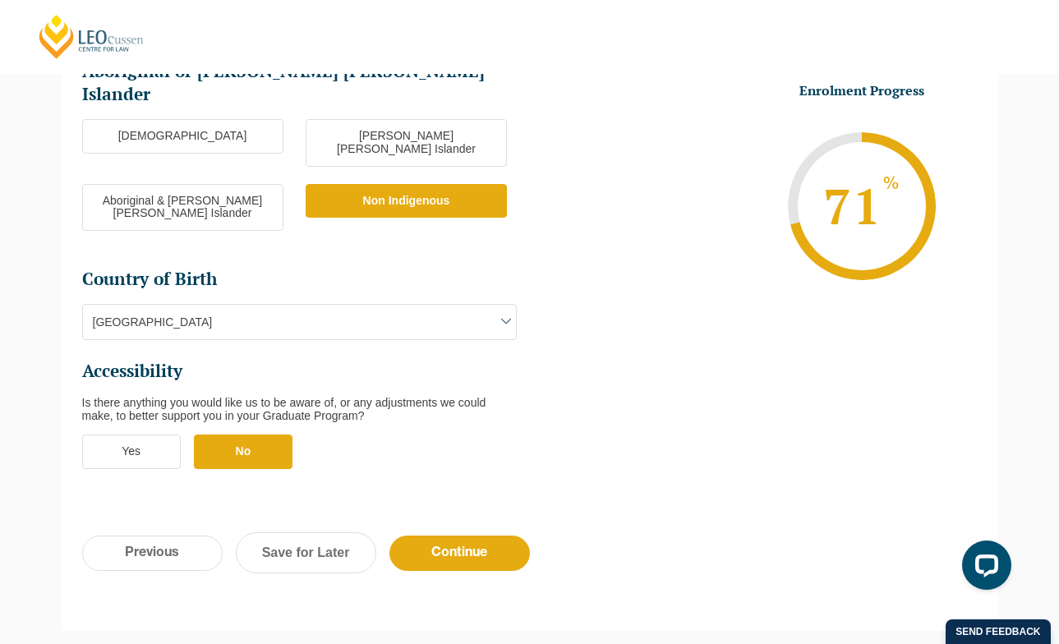
scroll to position [493, 0]
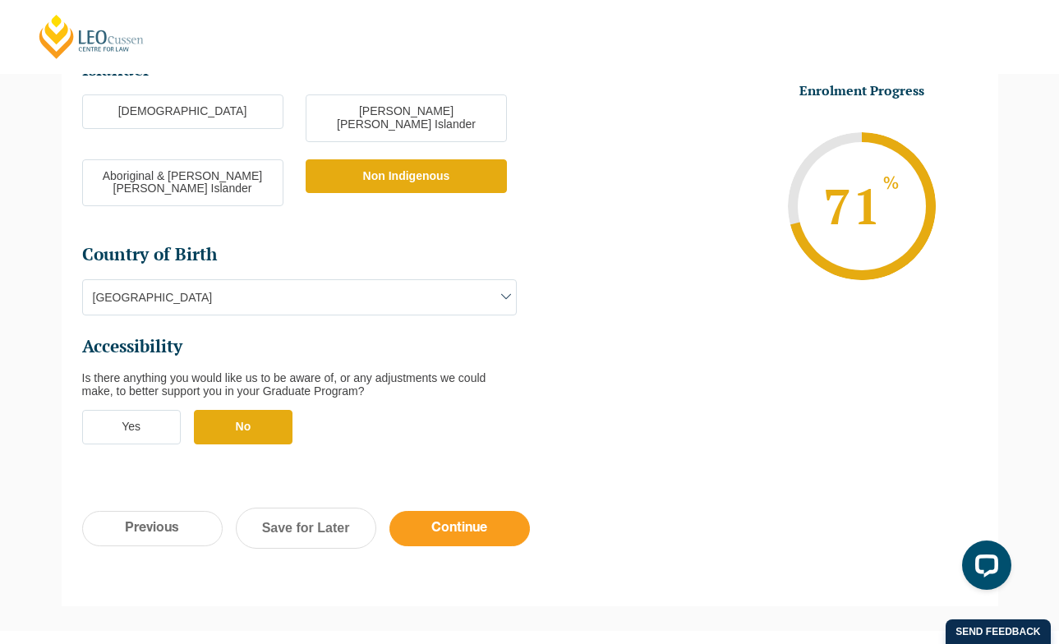
click at [500, 511] on input "Continue" at bounding box center [460, 528] width 141 height 35
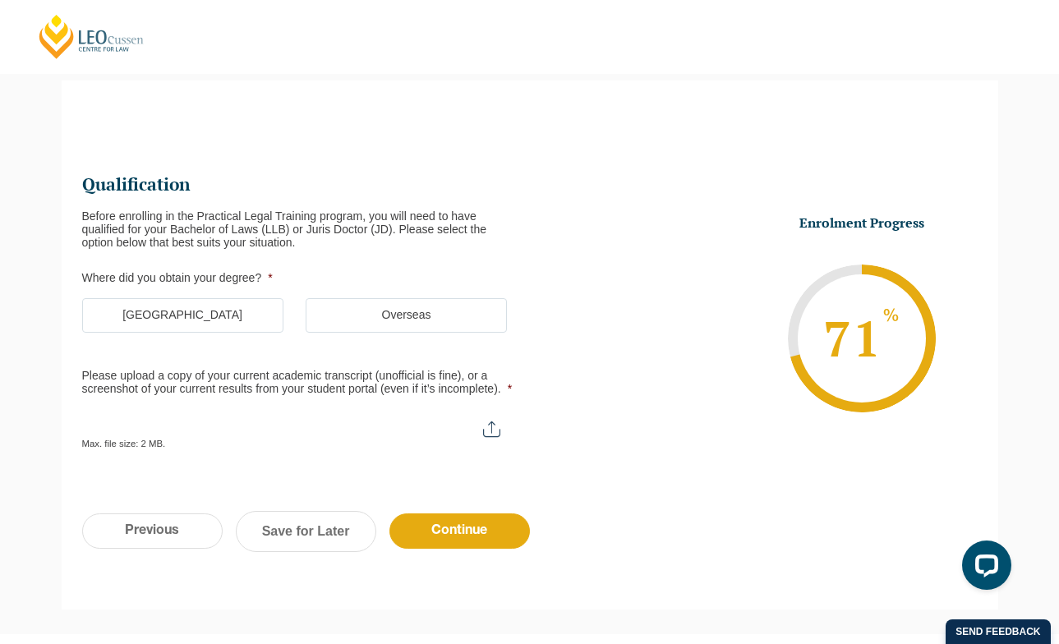
scroll to position [142, 0]
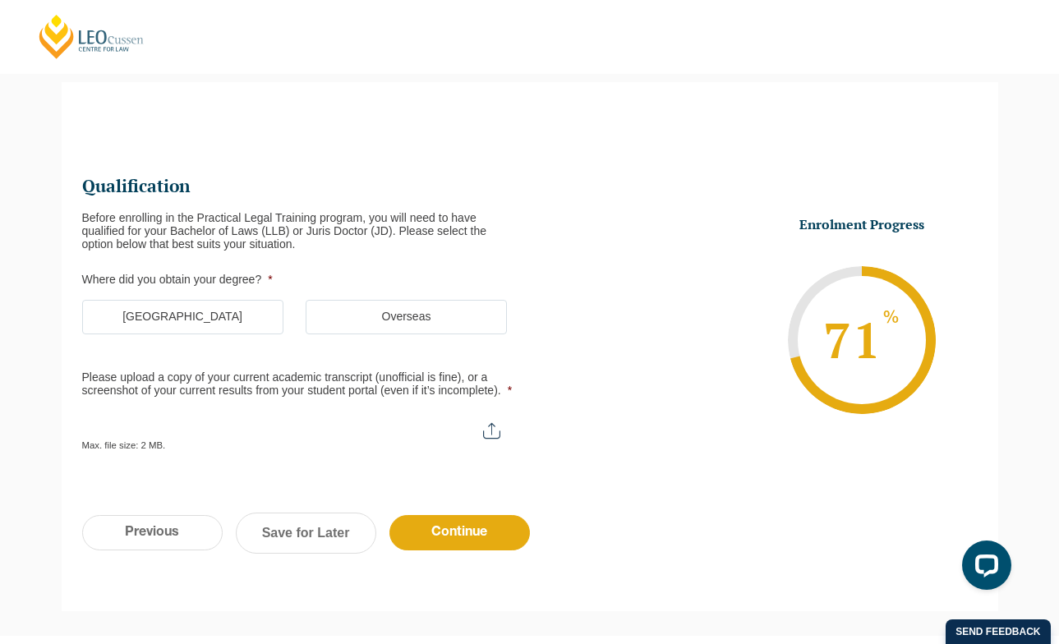
click at [219, 311] on label "[GEOGRAPHIC_DATA]" at bounding box center [182, 317] width 201 height 35
click at [0, 0] on input "[GEOGRAPHIC_DATA]" at bounding box center [0, 0] width 0 height 0
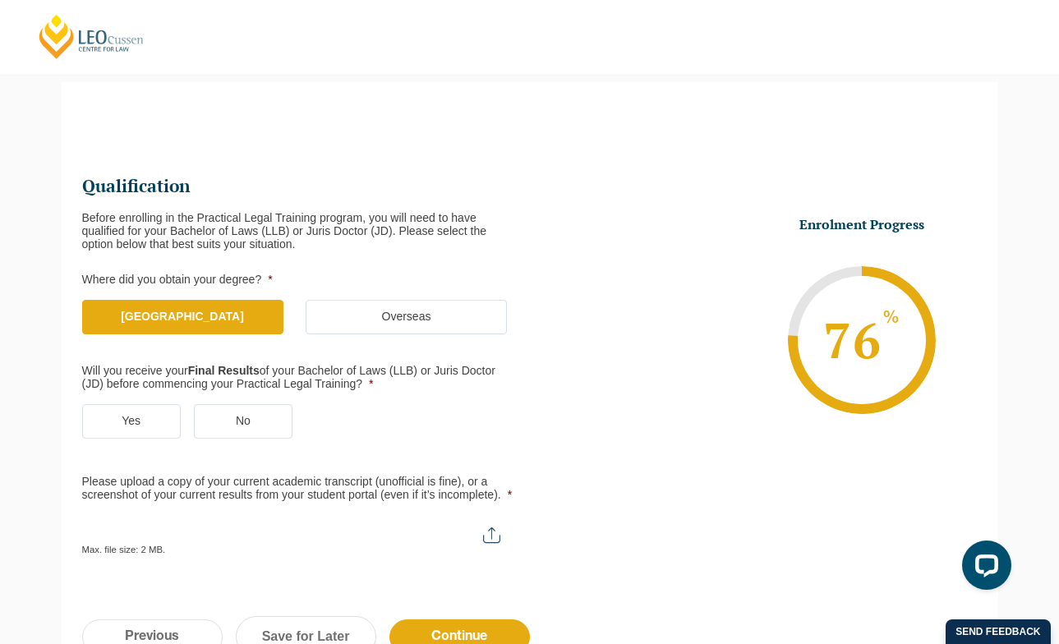
click at [200, 533] on input "Please upload a copy of your current academic transcript (unofficial is fine), …" at bounding box center [299, 529] width 435 height 28
type input "C:\fakepath\Academic Transcript.pdf"
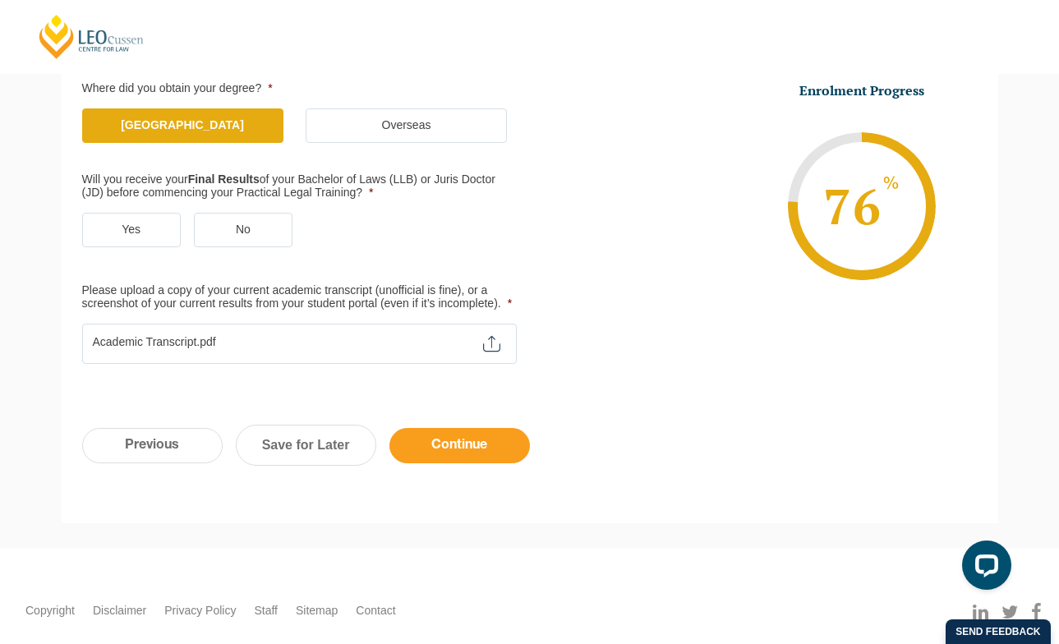
scroll to position [337, 0]
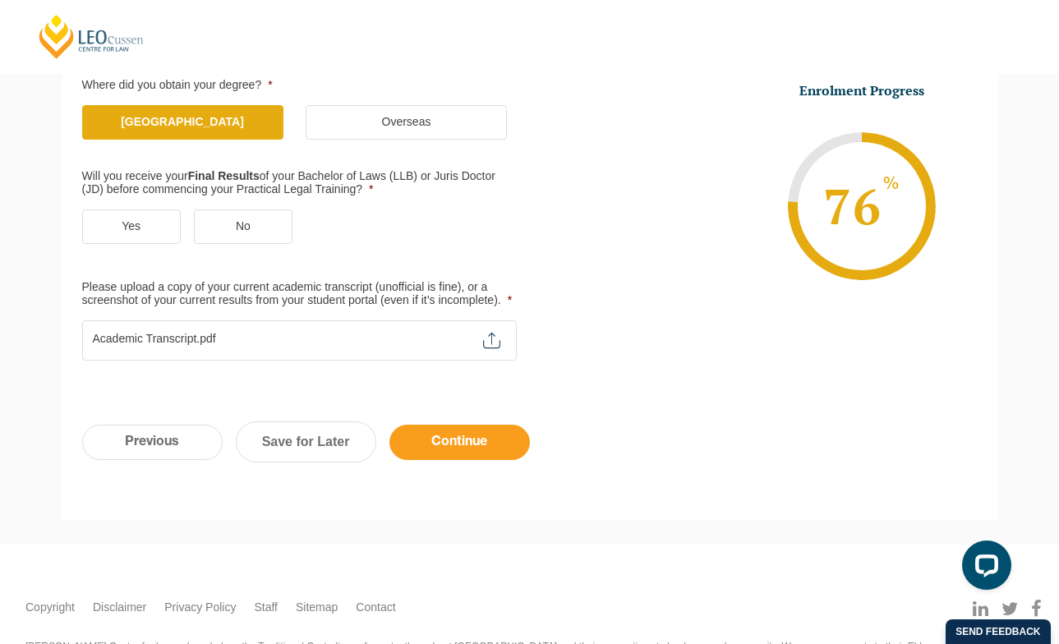
click at [456, 436] on input "Continue" at bounding box center [460, 442] width 141 height 35
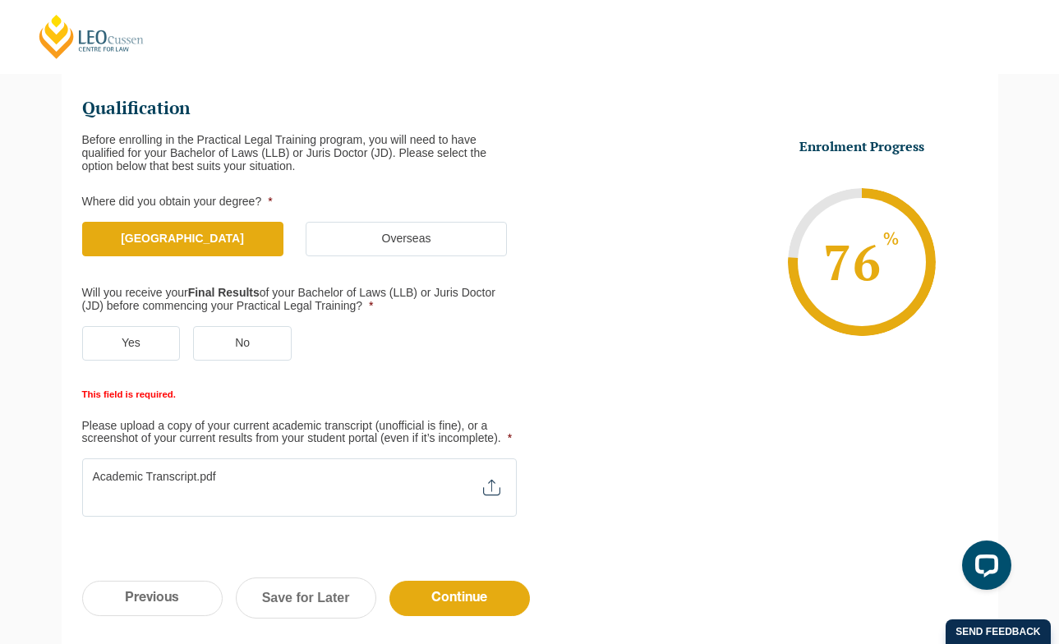
scroll to position [222, 0]
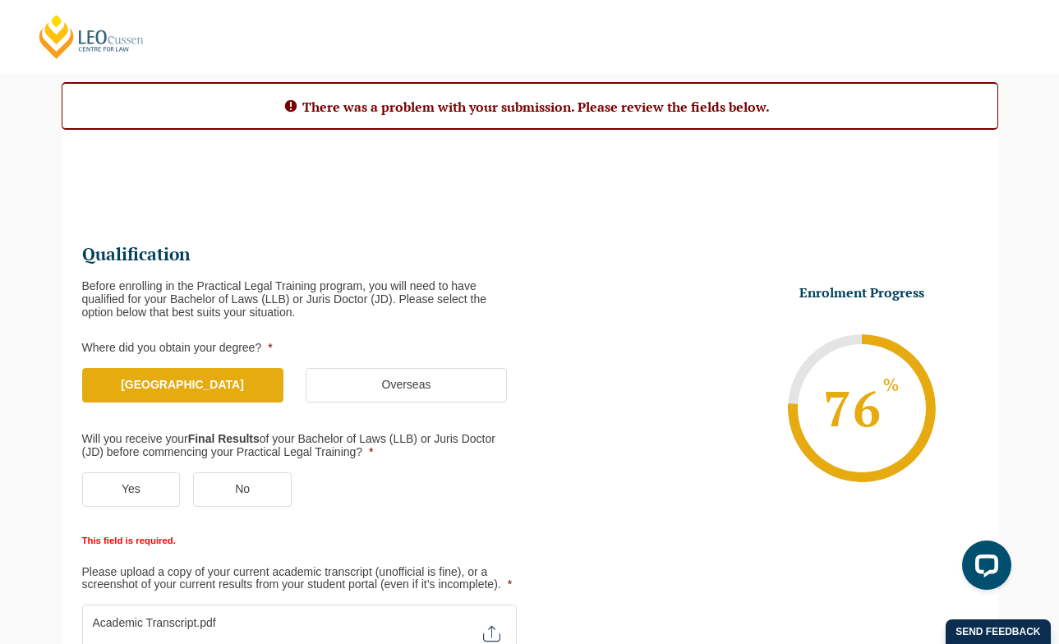
click at [157, 494] on label "Yes" at bounding box center [131, 490] width 99 height 35
click at [0, 0] on input "Yes" at bounding box center [0, 0] width 0 height 0
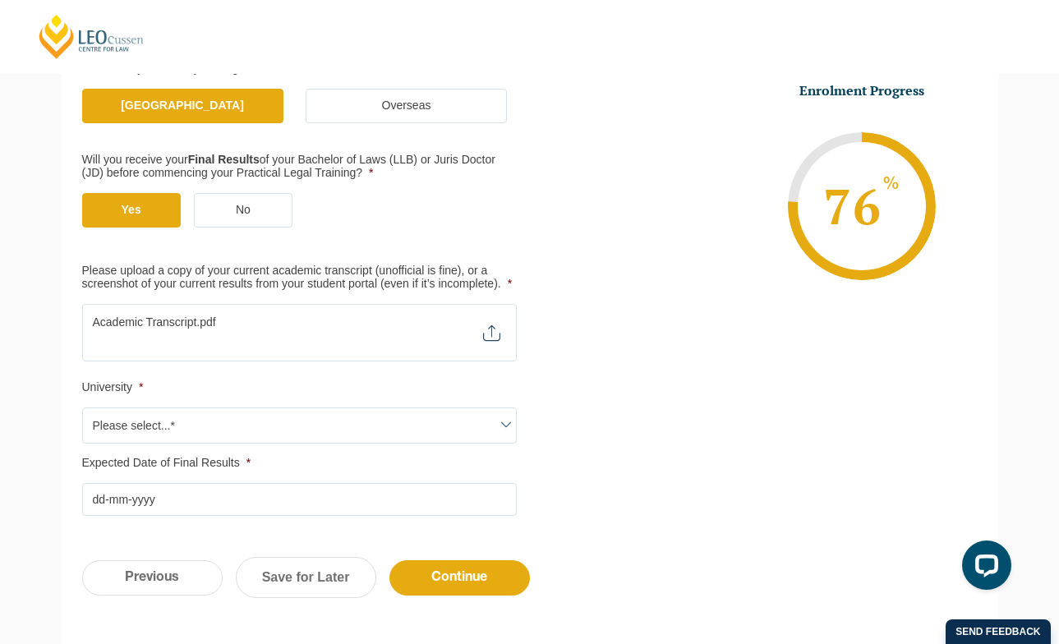
scroll to position [469, 0]
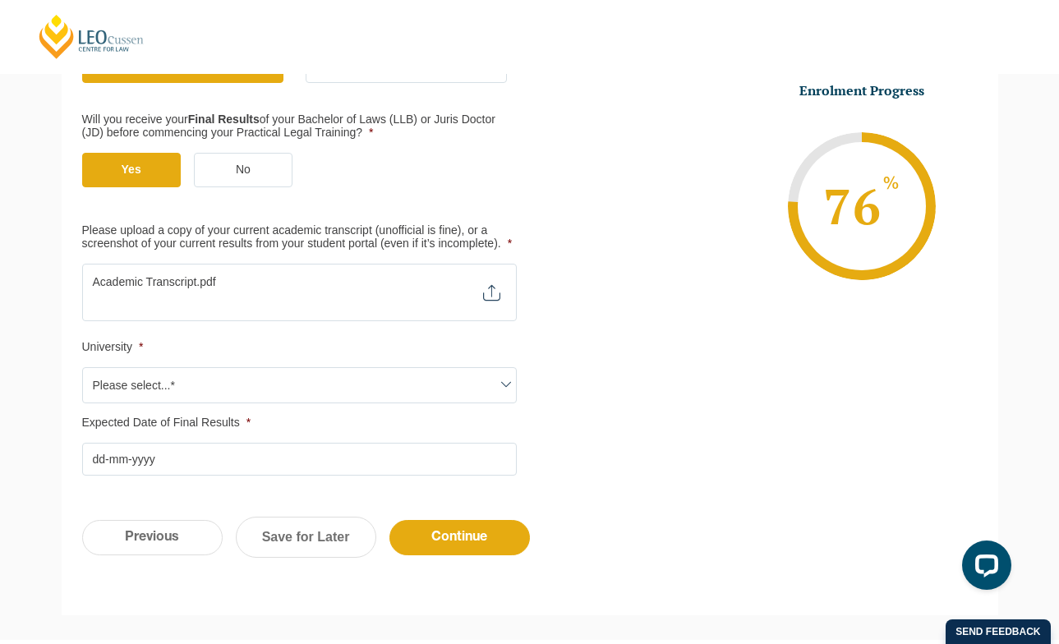
click at [338, 399] on span "Please select...*" at bounding box center [299, 385] width 433 height 35
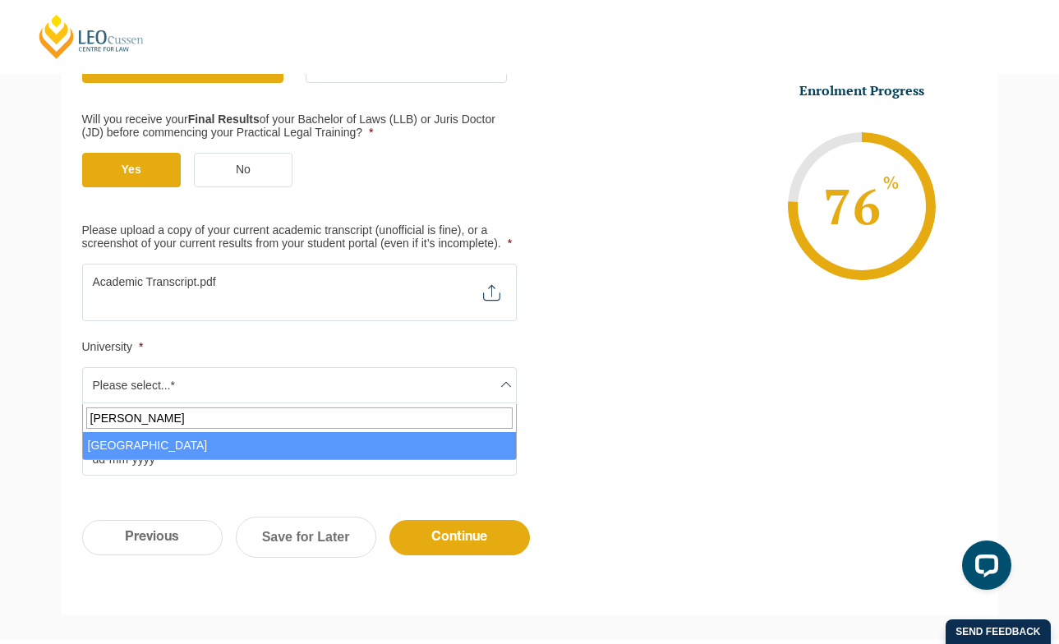
type input "[PERSON_NAME]"
select select "[GEOGRAPHIC_DATA]"
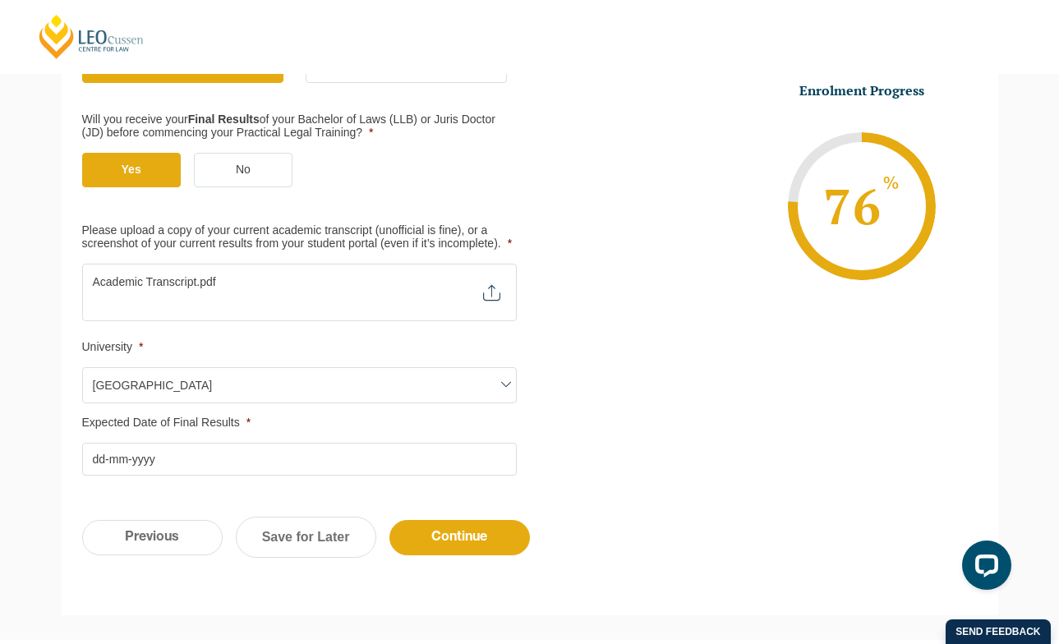
click at [190, 466] on input "Expected Date of Final Results *" at bounding box center [299, 459] width 435 height 33
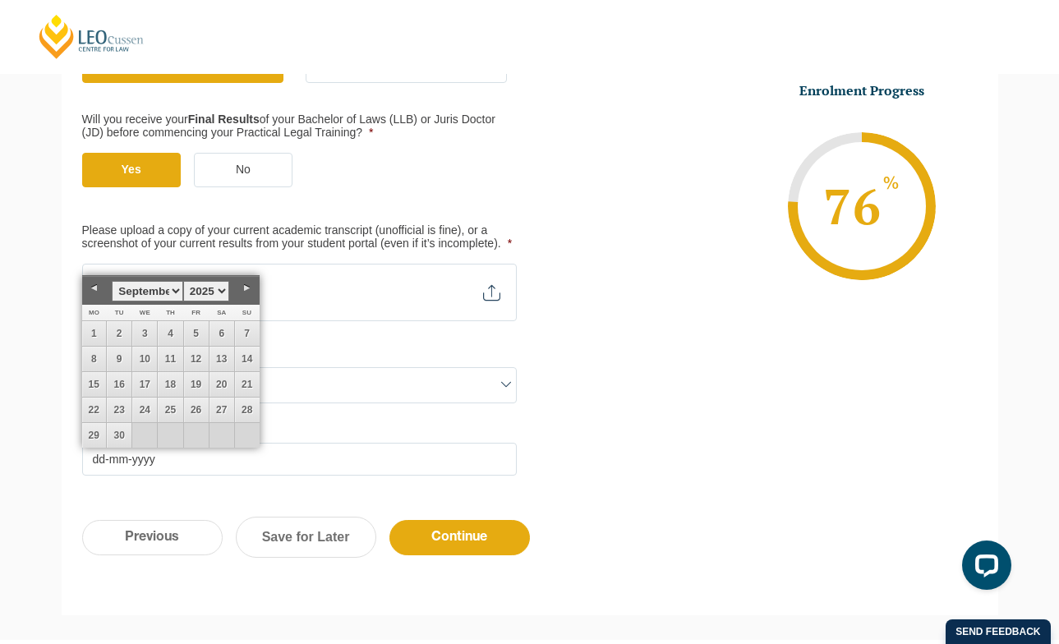
click at [159, 287] on select "January February March April May June July August September October November De…" at bounding box center [147, 291] width 71 height 21
click at [142, 337] on link "3" at bounding box center [144, 333] width 25 height 25
type input "[DATE]"
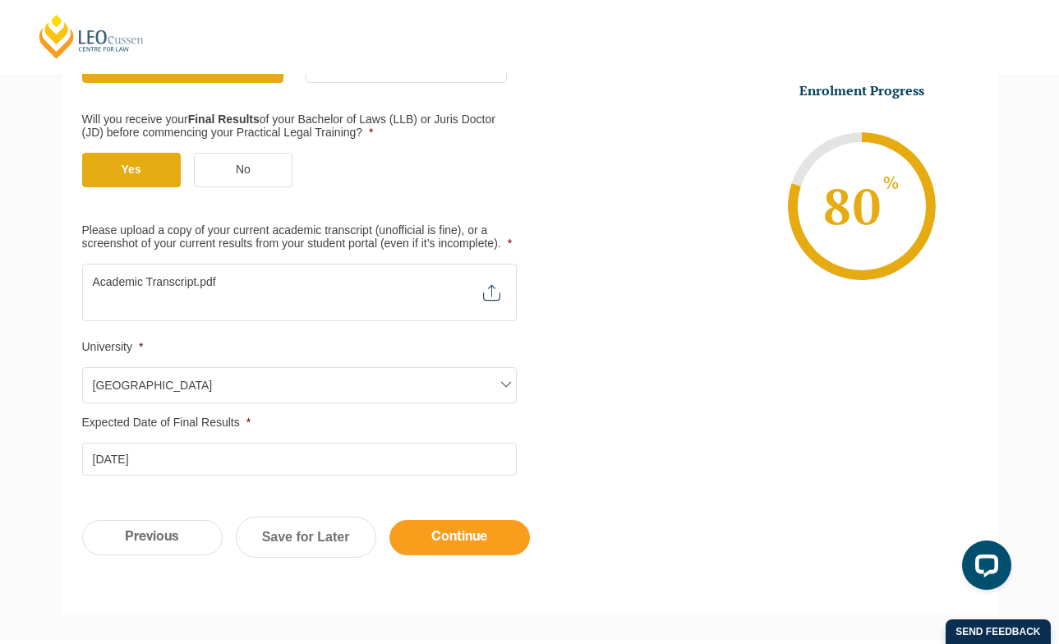
click at [449, 547] on input "Continue" at bounding box center [460, 537] width 141 height 35
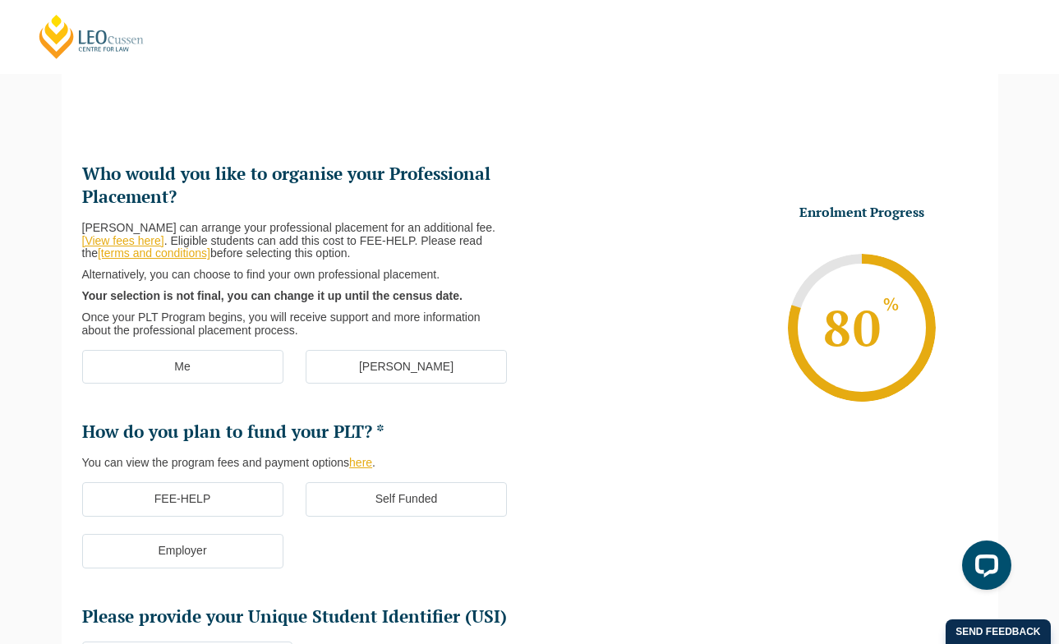
scroll to position [142, 0]
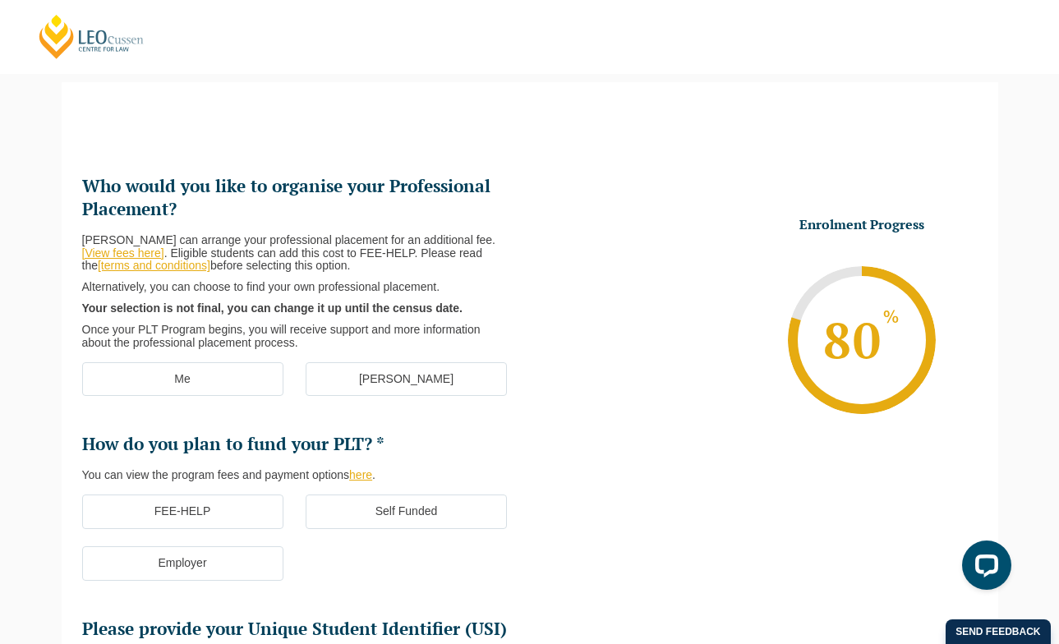
click at [221, 390] on label "Me" at bounding box center [182, 379] width 201 height 35
click at [0, 0] on input "Me" at bounding box center [0, 0] width 0 height 0
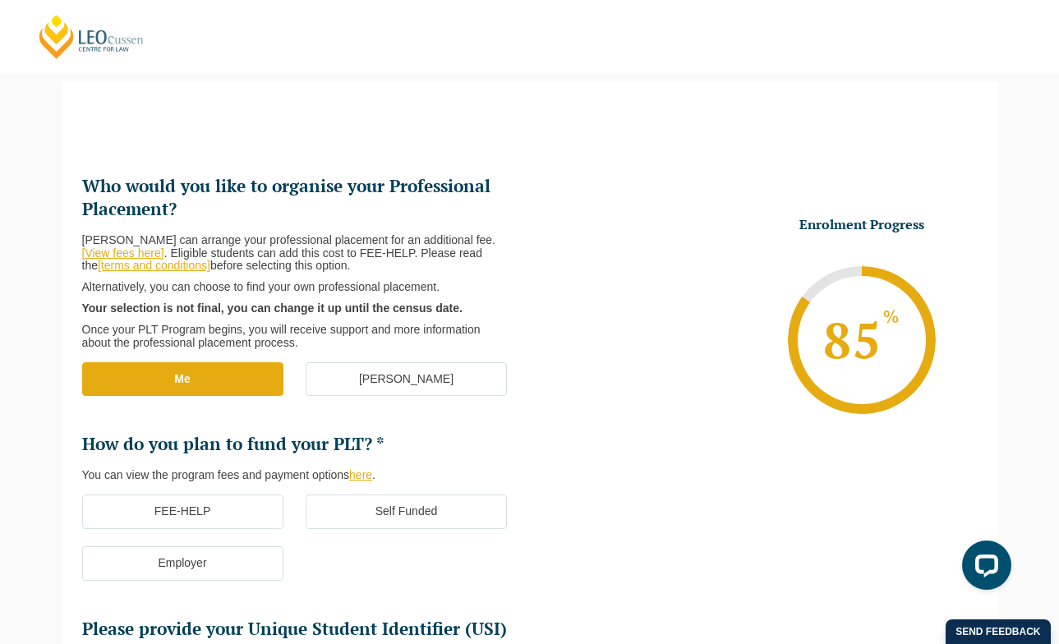
click at [372, 385] on label "[PERSON_NAME]" at bounding box center [406, 379] width 201 height 35
click at [0, 0] on input "[PERSON_NAME]" at bounding box center [0, 0] width 0 height 0
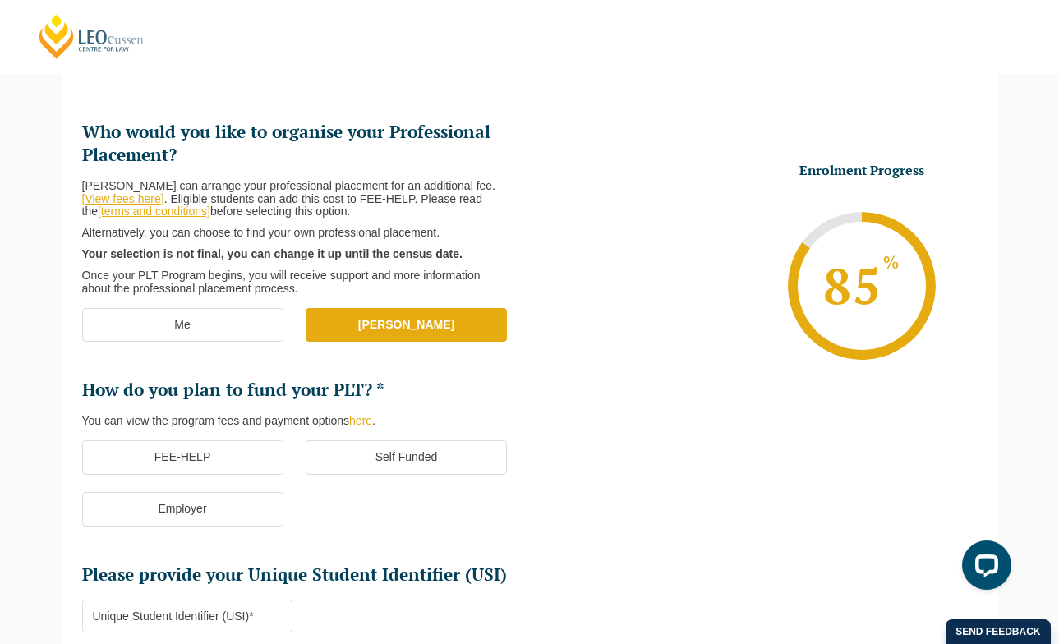
scroll to position [213, 0]
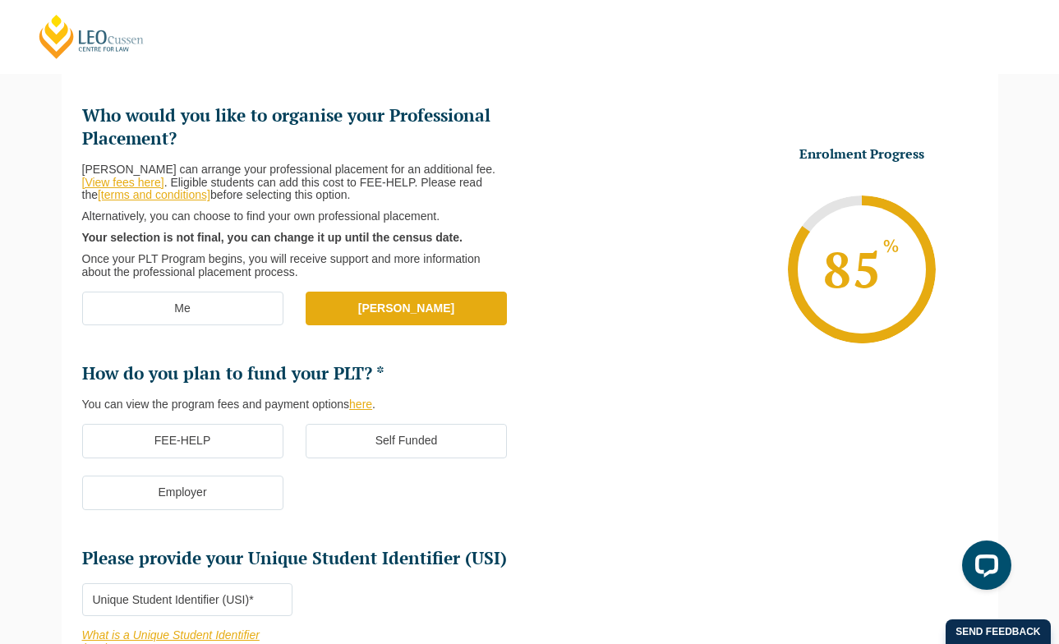
click at [406, 439] on label "Self Funded" at bounding box center [406, 441] width 201 height 35
click at [0, 0] on input "Self Funded" at bounding box center [0, 0] width 0 height 0
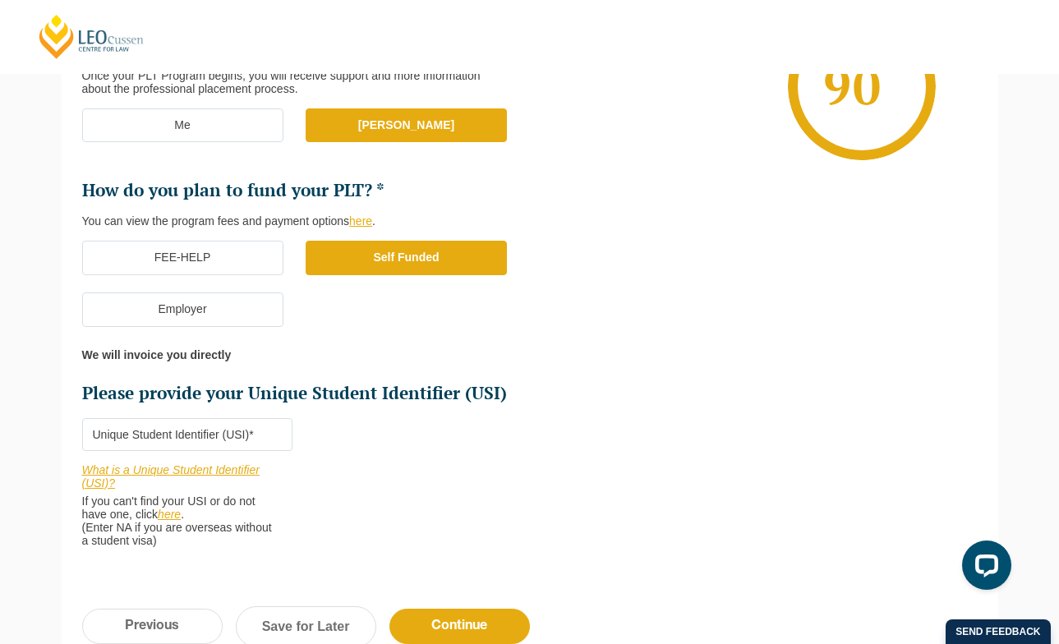
scroll to position [401, 0]
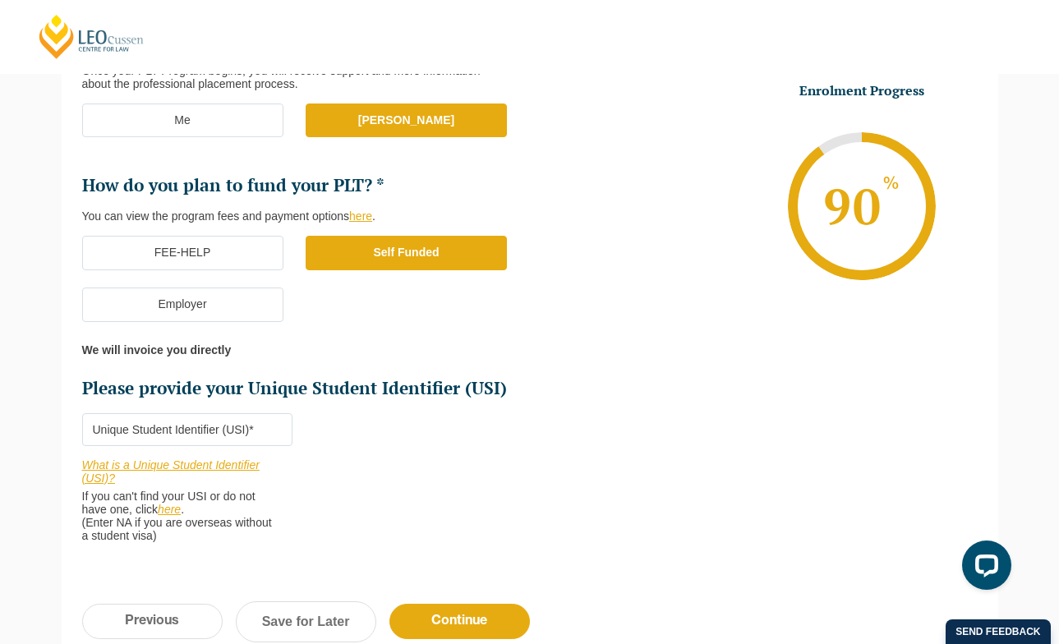
click at [219, 436] on input "Please provide your Unique Student Identifier (USI) *" at bounding box center [187, 429] width 211 height 33
type input "7T9NZJ4U3E"
click at [449, 626] on input "Continue" at bounding box center [460, 621] width 141 height 35
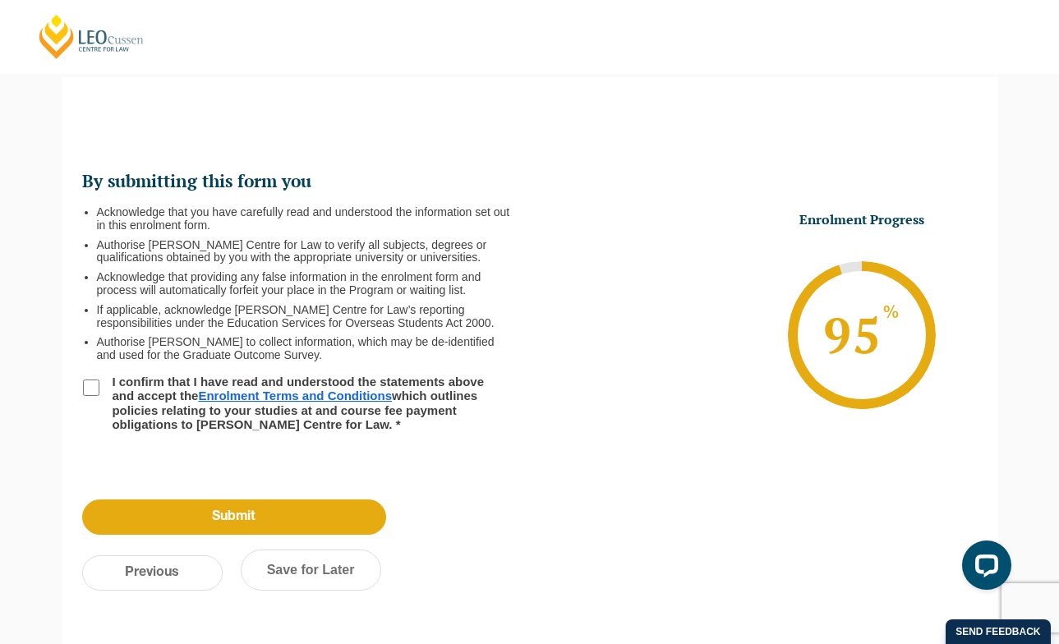
scroll to position [142, 0]
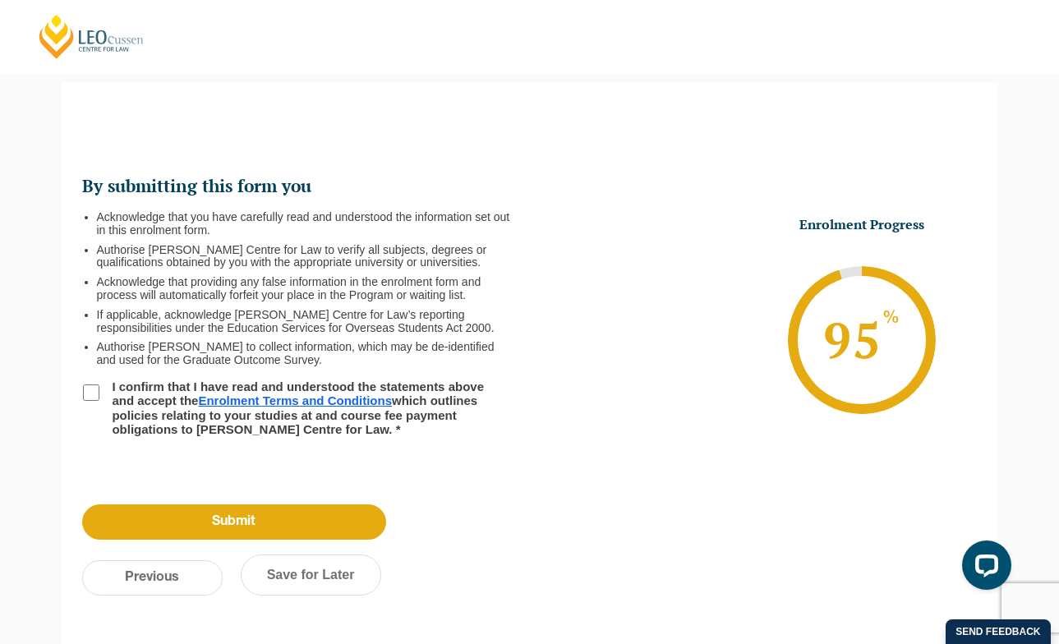
click at [211, 413] on label "I confirm that I have read and understood the statements above and accept the E…" at bounding box center [304, 408] width 404 height 57
click at [99, 401] on input "I confirm that I have read and understood the statements above and accept the E…" at bounding box center [91, 393] width 16 height 16
checkbox input "true"
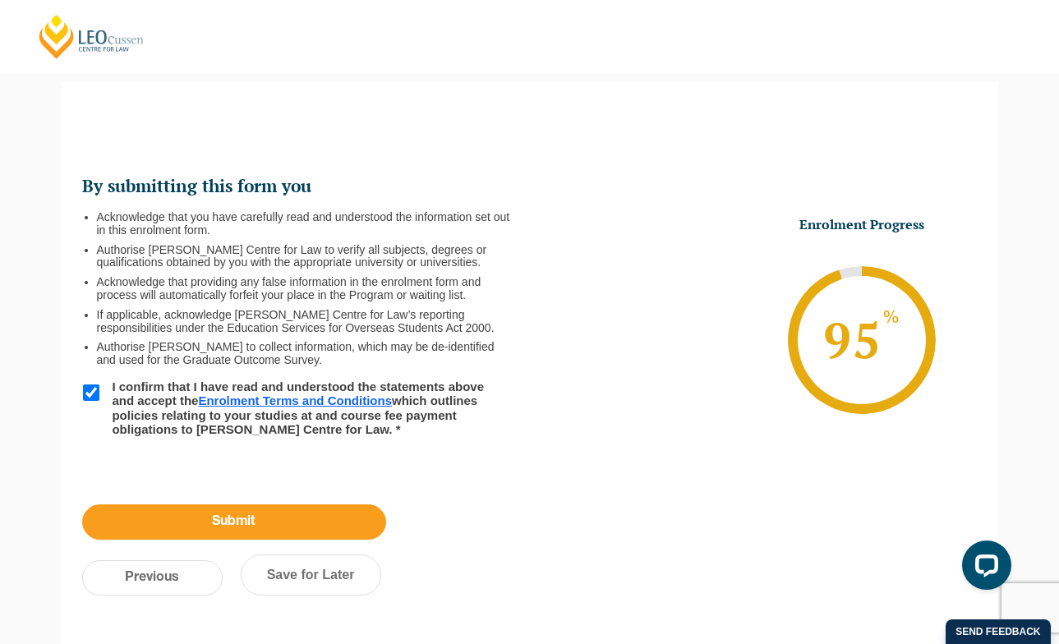
click at [237, 525] on input "Submit" at bounding box center [234, 522] width 304 height 35
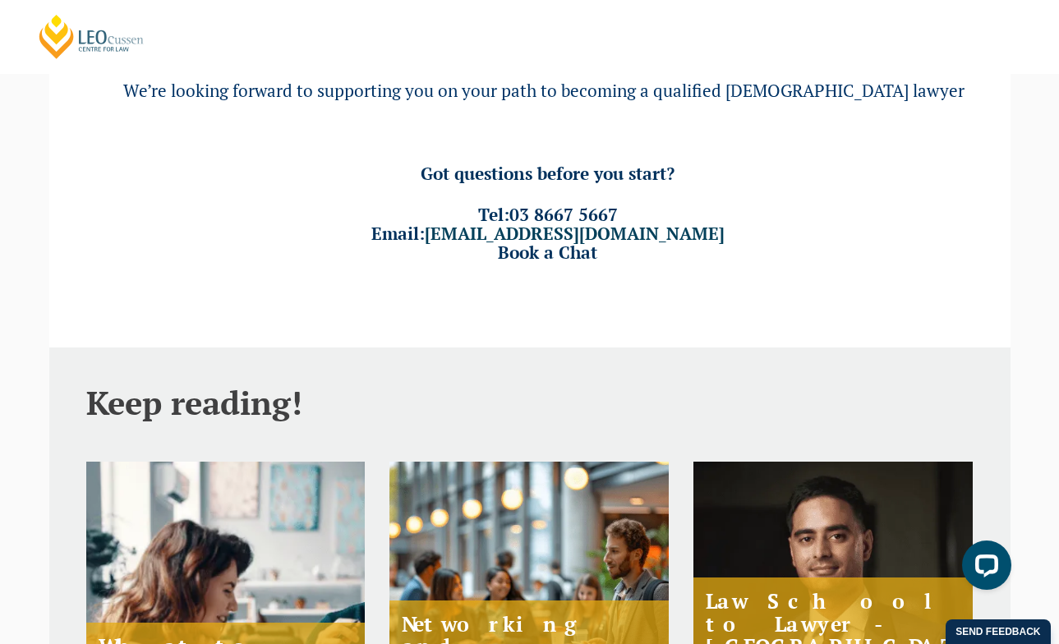
scroll to position [314, 0]
